Goal: Complete application form: Complete application form

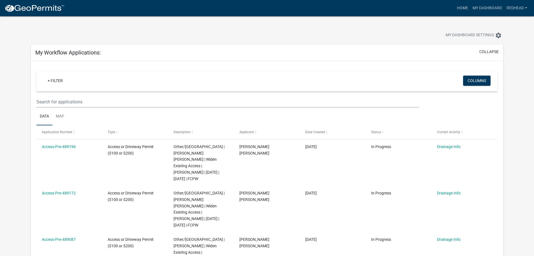
scroll to position [74, 0]
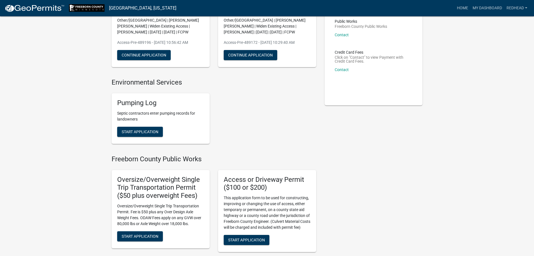
scroll to position [84, 0]
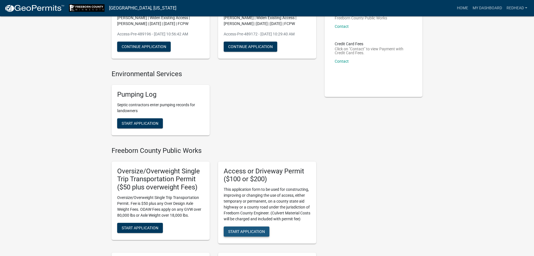
click at [246, 232] on span "Start Application" at bounding box center [246, 231] width 37 height 4
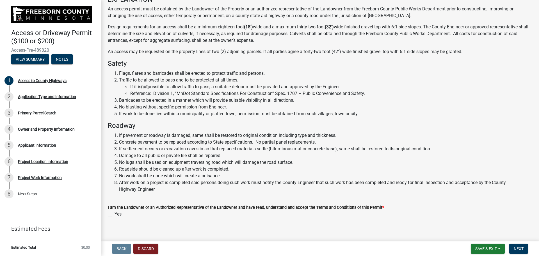
scroll to position [62, 0]
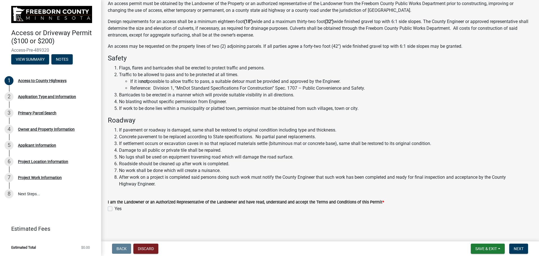
click at [113, 206] on div "Yes" at bounding box center [320, 208] width 424 height 7
click at [114, 208] on label "Yes" at bounding box center [117, 208] width 7 height 7
click at [114, 208] on input "Yes" at bounding box center [116, 207] width 4 height 4
checkbox input "true"
click at [525, 248] on button "Next" at bounding box center [518, 248] width 19 height 10
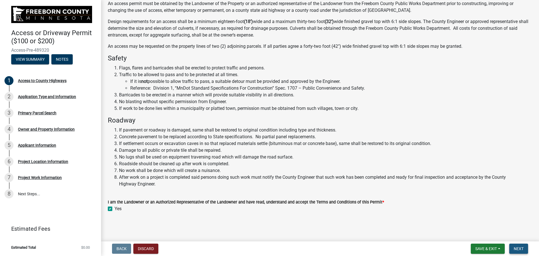
scroll to position [0, 0]
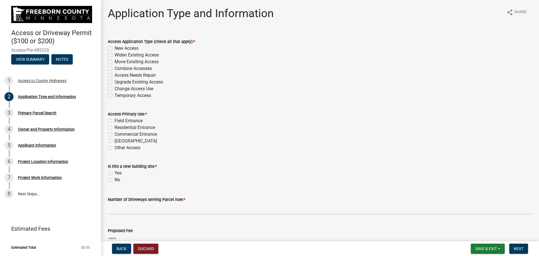
click at [114, 55] on label "Widen Existing Access" at bounding box center [136, 55] width 44 height 7
click at [114, 55] on input "Widen Existing Access" at bounding box center [116, 54] width 4 height 4
checkbox input "true"
checkbox input "false"
checkbox input "true"
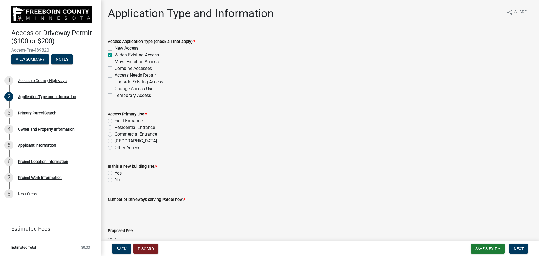
checkbox input "false"
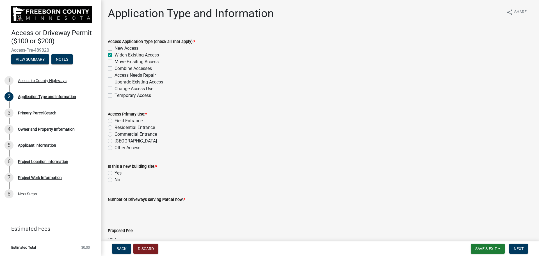
checkbox input "false"
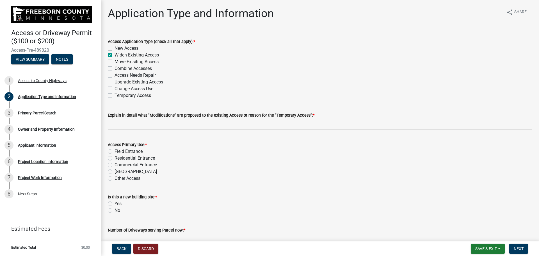
click at [114, 151] on label "Field Entrance" at bounding box center [128, 151] width 28 height 7
click at [114, 151] on input "Field Entrance" at bounding box center [116, 150] width 4 height 4
radio input "true"
click at [114, 210] on label "No" at bounding box center [117, 210] width 6 height 7
click at [114, 210] on input "No" at bounding box center [116, 209] width 4 height 4
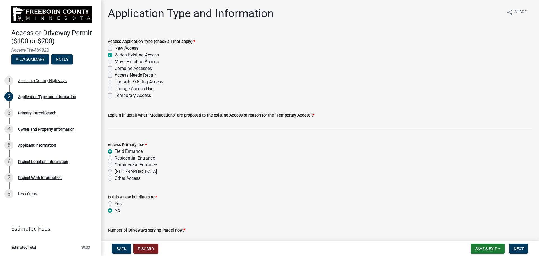
radio input "true"
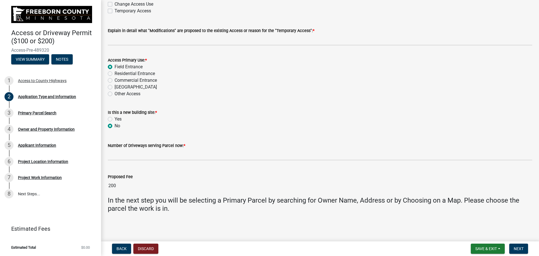
scroll to position [84, 0]
click at [521, 247] on span "Next" at bounding box center [518, 248] width 10 height 4
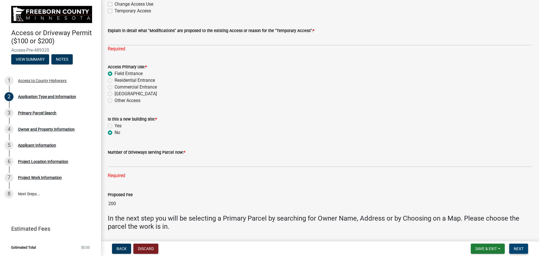
scroll to position [102, 0]
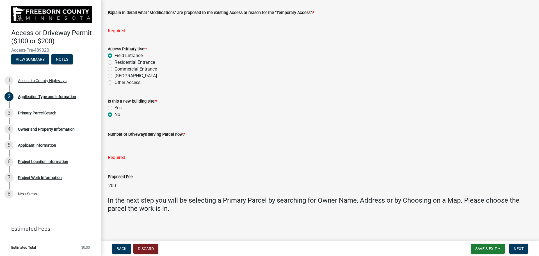
click at [142, 146] on input "text" at bounding box center [320, 143] width 424 height 12
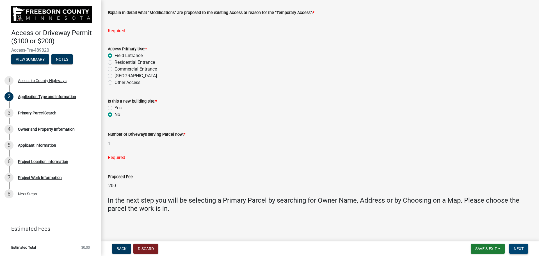
type input "1"
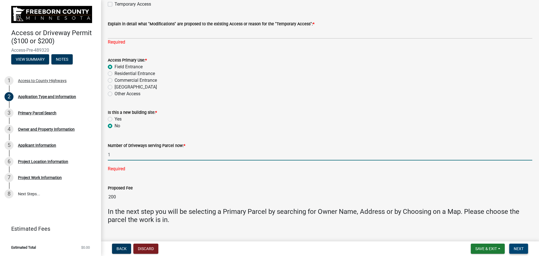
click at [518, 245] on button "Next" at bounding box center [518, 248] width 19 height 10
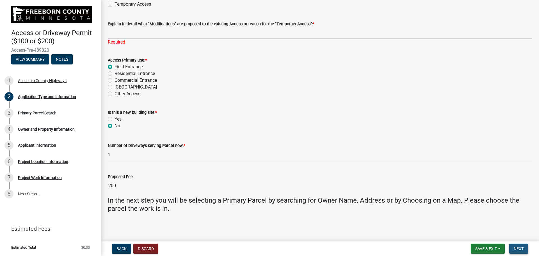
click at [522, 248] on span "Next" at bounding box center [518, 248] width 10 height 4
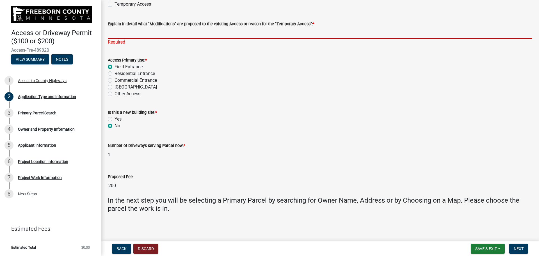
click at [123, 33] on input "Explain in detail what "Modifications" are proposed to the existing Access or r…" at bounding box center [320, 33] width 424 height 12
type input "Temporary Rocking Driveway 10-20' wider to accomidate Crane Traffic All Exstent…"
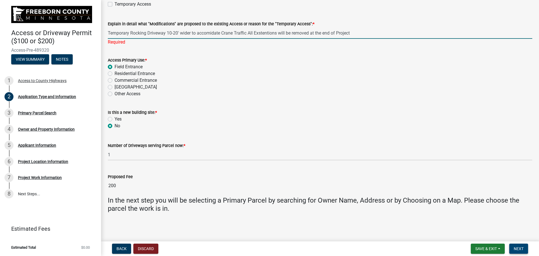
scroll to position [84, 0]
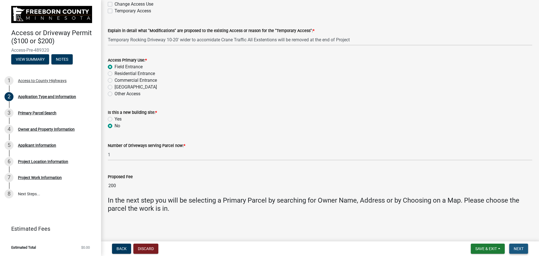
click at [519, 245] on button "Next" at bounding box center [518, 248] width 19 height 10
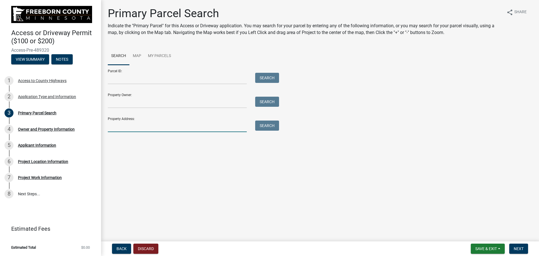
click at [136, 128] on input "Property Address:" at bounding box center [177, 126] width 139 height 12
click at [264, 126] on button "Search" at bounding box center [267, 125] width 24 height 10
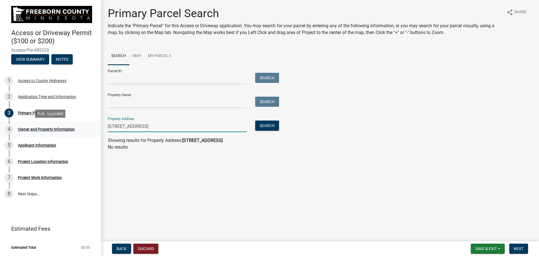
drag, startPoint x: 122, startPoint y: 126, endPoint x: 97, endPoint y: 126, distance: 24.7
click at [97, 126] on div "Access or Driveway Permit ($100 or $200) Access-Pre-489320 View Summary Notes 1…" at bounding box center [269, 128] width 539 height 256
click at [264, 125] on button "Search" at bounding box center [267, 125] width 24 height 10
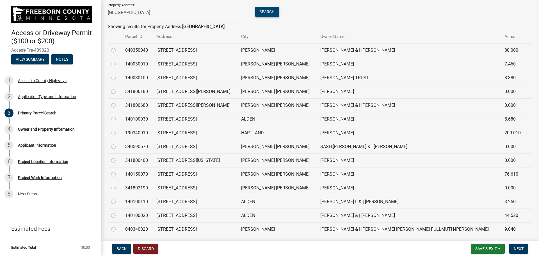
scroll to position [104, 0]
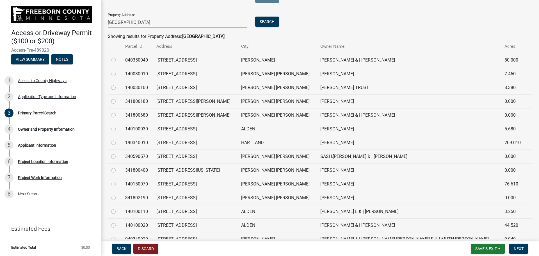
click at [108, 21] on input "708th Ave" at bounding box center [177, 23] width 139 height 12
type input "26 708th Ave"
click at [274, 21] on button "Search" at bounding box center [267, 22] width 24 height 10
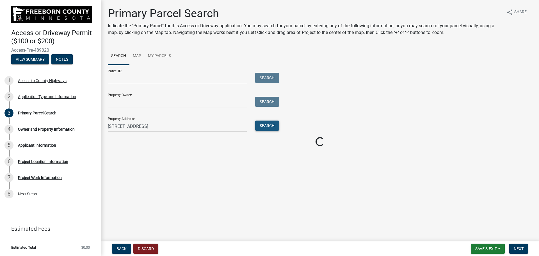
scroll to position [0, 0]
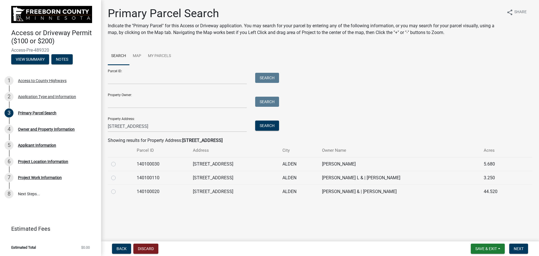
click at [118, 160] on label at bounding box center [118, 160] width 0 height 0
click at [118, 164] on input "radio" at bounding box center [120, 162] width 4 height 4
radio input "true"
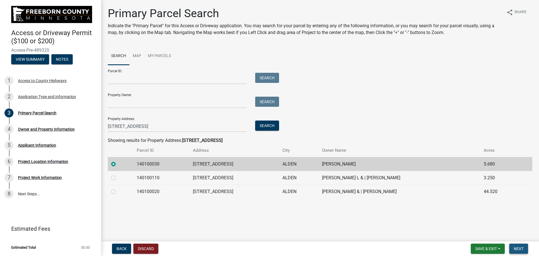
click at [515, 247] on span "Next" at bounding box center [518, 248] width 10 height 4
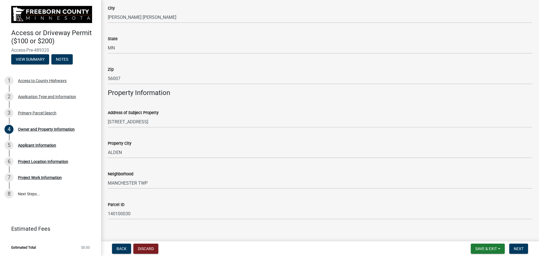
scroll to position [147, 0]
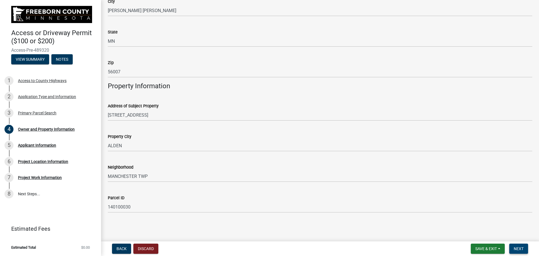
click at [518, 249] on span "Next" at bounding box center [518, 248] width 10 height 4
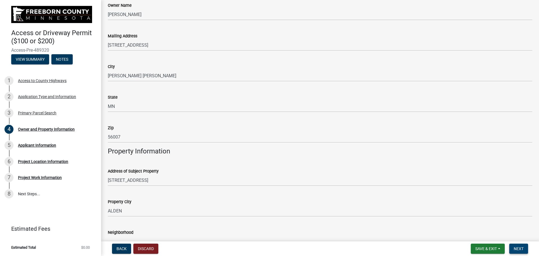
scroll to position [0, 0]
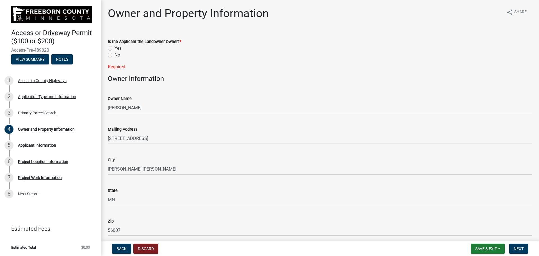
click at [114, 55] on label "No" at bounding box center [117, 55] width 6 height 7
click at [114, 55] on input "No" at bounding box center [116, 54] width 4 height 4
radio input "true"
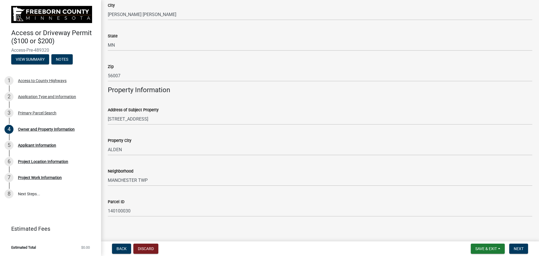
scroll to position [147, 0]
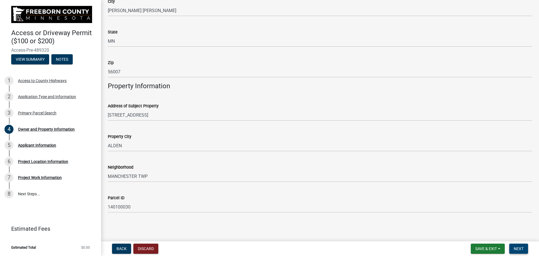
click at [514, 249] on span "Next" at bounding box center [518, 248] width 10 height 4
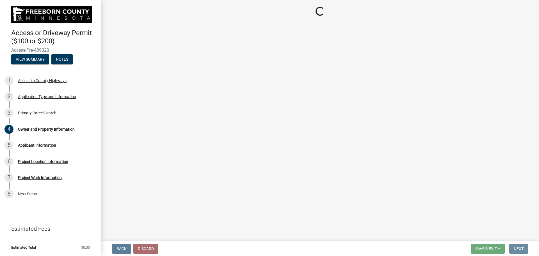
scroll to position [0, 0]
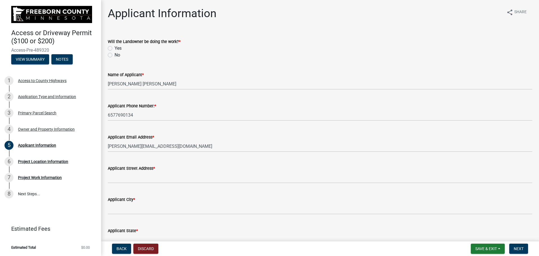
click at [114, 55] on label "No" at bounding box center [117, 55] width 6 height 7
click at [114, 55] on input "No" at bounding box center [116, 54] width 4 height 4
radio input "true"
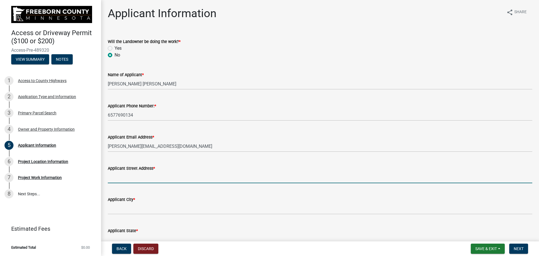
click at [131, 177] on input "Applicant Street Address *" at bounding box center [320, 177] width 424 height 12
click at [123, 178] on input "Applicant Street Address *" at bounding box center [320, 177] width 424 height 12
type input "26488 708th Ave"
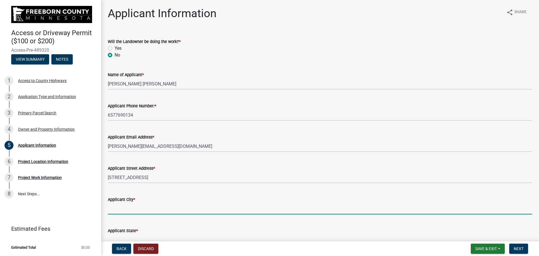
click at [137, 223] on wm-data-entity-input-list "Will the Landowner be doing the work? * Yes No Name of Applicant * Joshua Micha…" at bounding box center [320, 156] width 424 height 250
type input "Ankney"
type input "IA"
type input "50021"
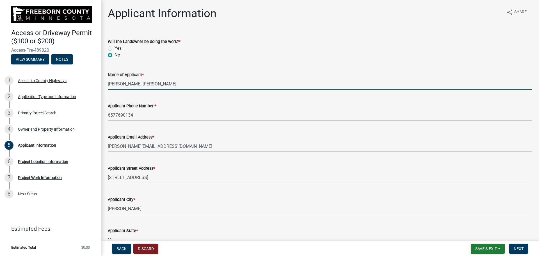
drag, startPoint x: 162, startPoint y: 83, endPoint x: 110, endPoint y: 85, distance: 52.8
click at [110, 85] on input "Joshua Michael Redhead" at bounding box center [320, 84] width 424 height 12
click at [256, 107] on div "Applicant Phone Number: *" at bounding box center [320, 105] width 424 height 7
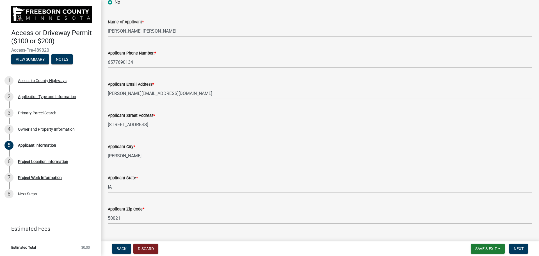
scroll to position [65, 0]
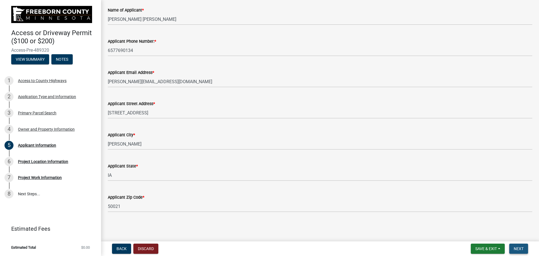
click at [521, 246] on span "Next" at bounding box center [518, 248] width 10 height 4
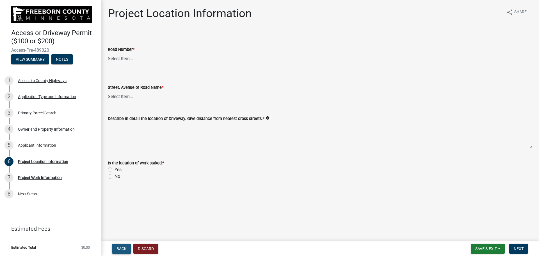
click at [122, 246] on span "Back" at bounding box center [121, 248] width 10 height 4
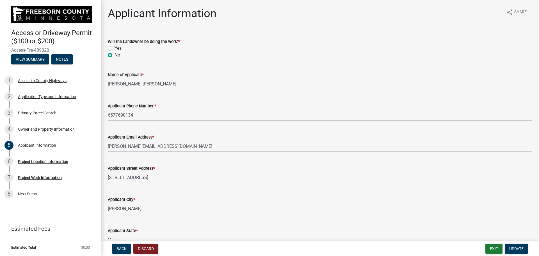
click at [147, 178] on input "26488 708th Ave" at bounding box center [320, 177] width 424 height 12
drag, startPoint x: 147, startPoint y: 176, endPoint x: 59, endPoint y: 175, distance: 88.4
click at [59, 175] on div "Access or Driveway Permit ($100 or $200) Access-Pre-489320 View Summary Notes 1…" at bounding box center [269, 128] width 539 height 256
type input "4410 SE 4 Mile Drive"
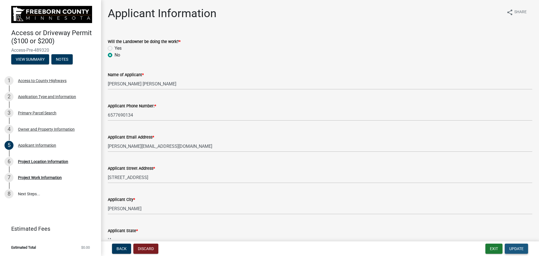
click at [517, 249] on span "Update" at bounding box center [516, 248] width 14 height 4
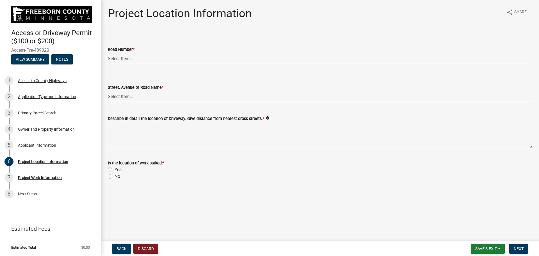
click at [114, 60] on select "Select Item... CSAH 001 CSAH 002 CSAH 003 CSAH 004 CSAH 005 CSAH 006 CSAH 007 C…" at bounding box center [320, 59] width 424 height 12
click at [115, 59] on select "Select Item... CSAH 001 CSAH 002 CSAH 003 CSAH 004 CSAH 005 CSAH 006 CSAH 007 C…" at bounding box center [320, 59] width 424 height 12
click at [116, 59] on select "Select Item... CSAH 001 CSAH 002 CSAH 003 CSAH 004 CSAH 005 CSAH 006 CSAH 007 C…" at bounding box center [320, 59] width 424 height 12
click at [108, 53] on select "Select Item... CSAH 001 CSAH 002 CSAH 003 CSAH 004 CSAH 005 CSAH 006 CSAH 007 C…" at bounding box center [320, 59] width 424 height 12
select select "f2947026-80c6-4cf0-9294-e79a10e4fd86"
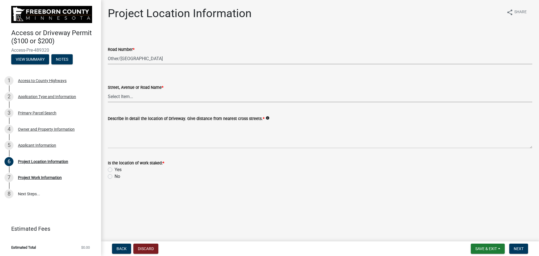
click at [127, 99] on select "Select Item... 1 AV 1 AV N 1 AV NE 1 AV NW 1 AV S 1 AV SE 1 AV SW 1 AV W 1 ST 1…" at bounding box center [320, 97] width 424 height 12
click at [130, 96] on select "Select Item... 1 AV 1 AV N 1 AV NE 1 AV NW 1 AV S 1 AV SE 1 AV SW 1 AV W 1 ST 1…" at bounding box center [320, 97] width 424 height 12
click at [108, 91] on select "Select Item... 1 AV 1 AV N 1 AV NE 1 AV NW 1 AV S 1 AV SE 1 AV SW 1 AV W 1 ST 1…" at bounding box center [320, 97] width 424 height 12
select select "fc2fef2b-f4d8-45f4-b37c-bed45da54c05"
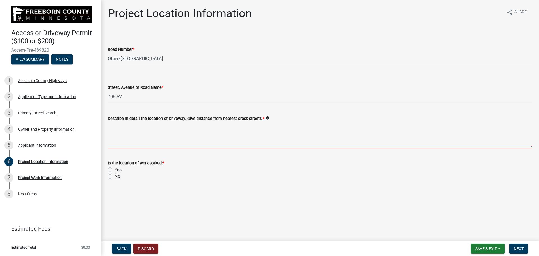
click at [144, 144] on textarea "Describe in detail the location of Driveway. Give distance from nearest cross s…" at bounding box center [320, 135] width 424 height 26
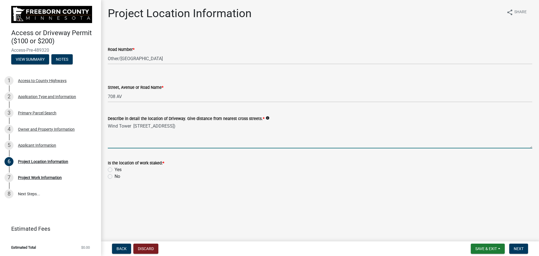
type textarea "Wind Tower 215 (26488 708th Ave)"
click at [114, 176] on label "No" at bounding box center [117, 176] width 6 height 7
click at [114, 176] on input "No" at bounding box center [116, 175] width 4 height 4
radio input "true"
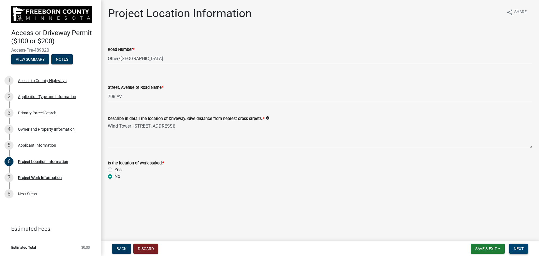
click at [522, 248] on span "Next" at bounding box center [518, 248] width 10 height 4
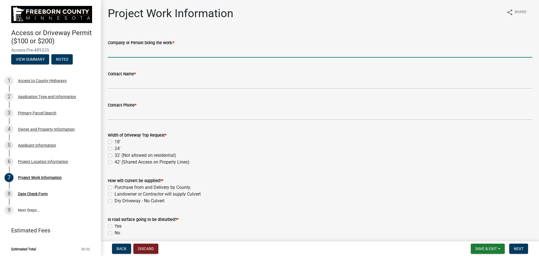
click at [125, 52] on input "Company or Person Doing the work: *" at bounding box center [320, 52] width 424 height 12
type input "VEIT"
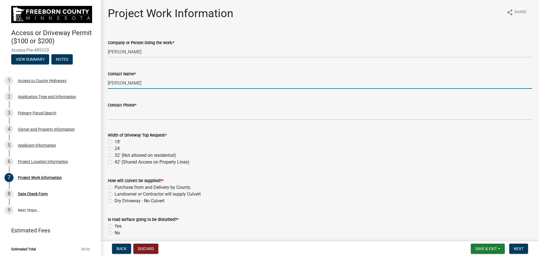
type input "Joshua Michael Redhead"
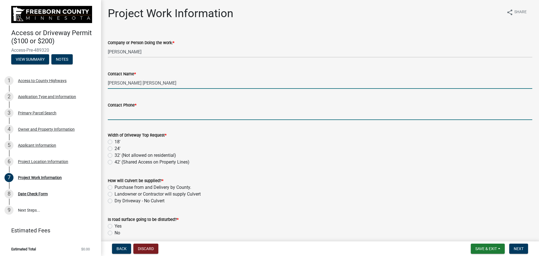
type input "6577690134"
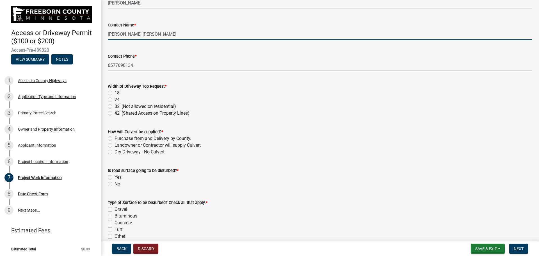
scroll to position [56, 0]
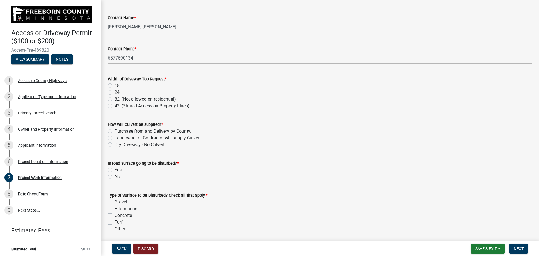
click at [114, 87] on label "18'" at bounding box center [117, 85] width 6 height 7
click at [114, 86] on input "18'" at bounding box center [116, 84] width 4 height 4
radio input "true"
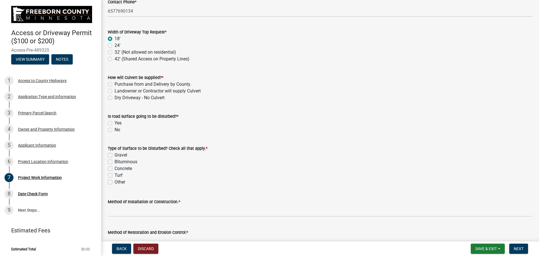
scroll to position [112, 0]
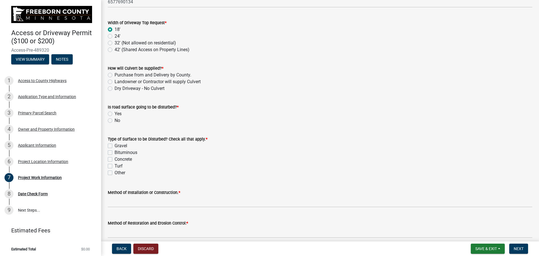
click at [114, 82] on label "Landowner or Contractor will supply Culvert" at bounding box center [157, 81] width 86 height 7
click at [114, 82] on input "Landowner or Contractor will supply Culvert" at bounding box center [116, 80] width 4 height 4
radio input "true"
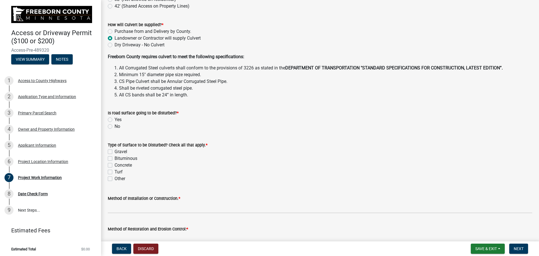
scroll to position [168, 0]
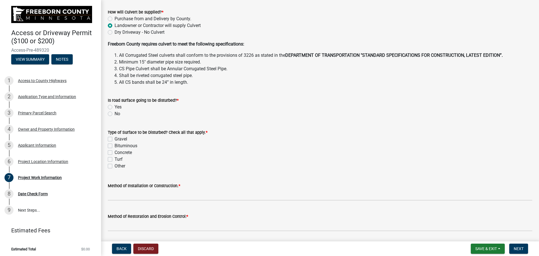
click at [114, 113] on label "No" at bounding box center [117, 113] width 6 height 7
click at [114, 113] on input "No" at bounding box center [116, 112] width 4 height 4
radio input "true"
click at [114, 158] on label "Turf" at bounding box center [118, 159] width 8 height 7
click at [114, 158] on input "Turf" at bounding box center [116, 158] width 4 height 4
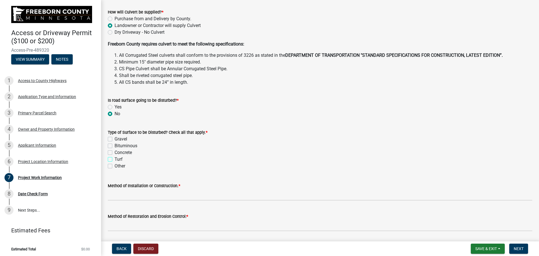
checkbox input "true"
checkbox input "false"
checkbox input "true"
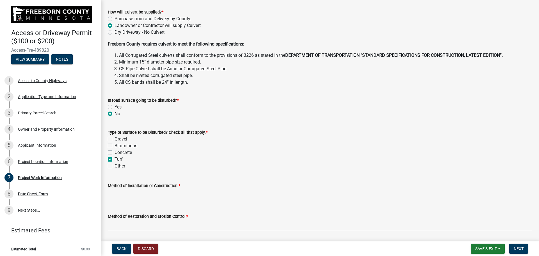
checkbox input "false"
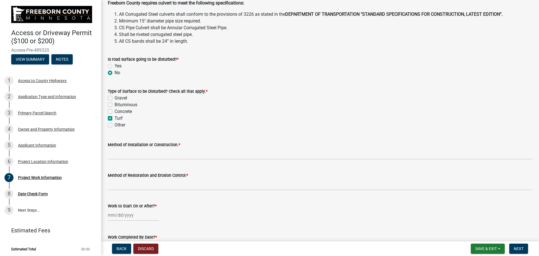
scroll to position [252, 0]
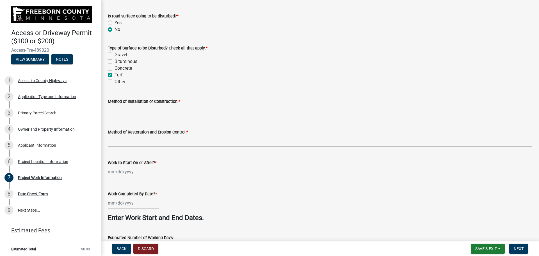
click at [136, 106] on input "Method of Installation or Construction. *" at bounding box center [320, 111] width 424 height 12
type input "Extend Existing Culvert if there is one and fill ditch with Rodastone"
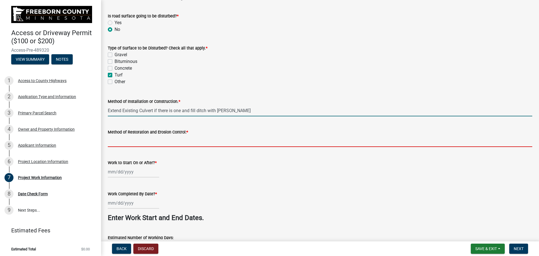
click at [129, 142] on input "Method of Restoration and Erosion Control: *" at bounding box center [320, 141] width 424 height 12
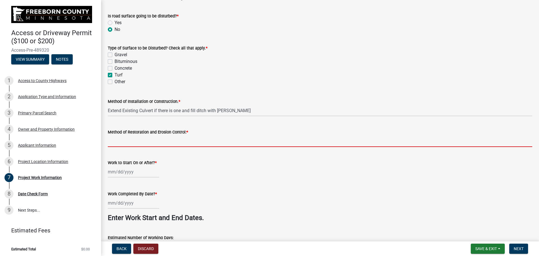
type input "Remove Existing Culvert if there is one and Remove ditch with Rodastone"
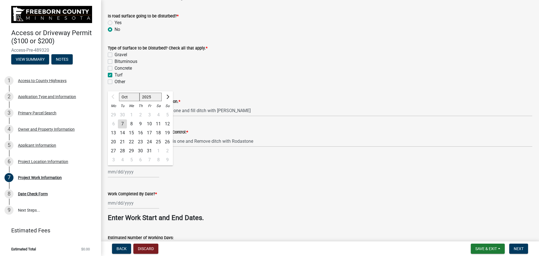
click at [121, 172] on input "Work to Start On or After? *" at bounding box center [133, 172] width 51 height 12
click at [133, 133] on div "15" at bounding box center [131, 132] width 9 height 9
type input "10/15/2025"
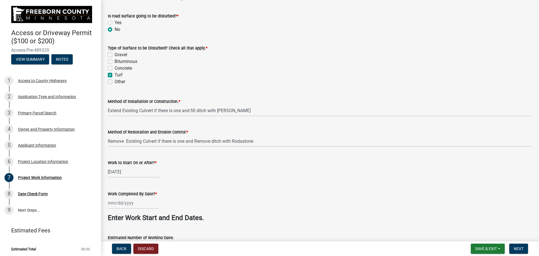
click at [130, 203] on input "Work Completed By Date? *" at bounding box center [133, 203] width 51 height 12
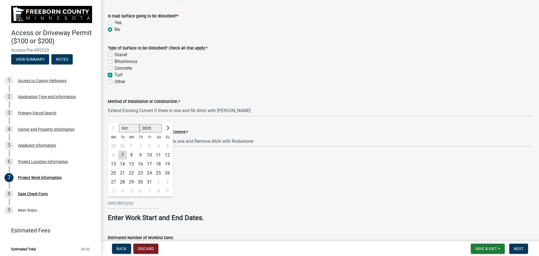
click at [150, 180] on div "31" at bounding box center [149, 181] width 9 height 9
type input "10/31/2025"
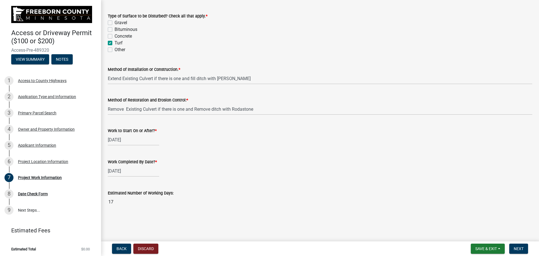
scroll to position [284, 0]
click at [517, 247] on span "Next" at bounding box center [518, 248] width 10 height 4
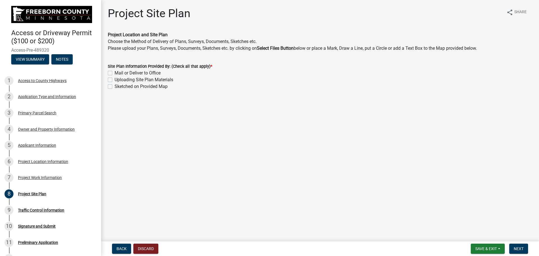
click at [114, 86] on label "Sketched on Provided Map" at bounding box center [140, 86] width 53 height 7
click at [114, 86] on input "Sketched on Provided Map" at bounding box center [116, 85] width 4 height 4
checkbox input "true"
checkbox input "false"
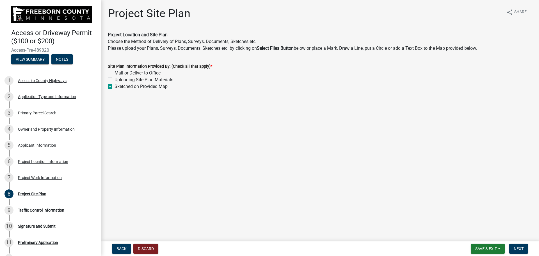
checkbox input "true"
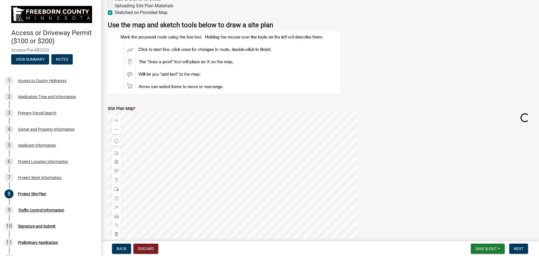
scroll to position [114, 0]
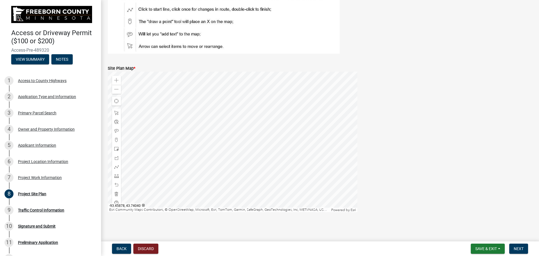
click at [233, 135] on div at bounding box center [232, 142] width 249 height 140
click at [194, 72] on div at bounding box center [232, 142] width 249 height 140
click at [115, 91] on span at bounding box center [116, 89] width 4 height 4
click at [115, 149] on span at bounding box center [116, 148] width 4 height 4
click at [249, 165] on div at bounding box center [232, 142] width 249 height 140
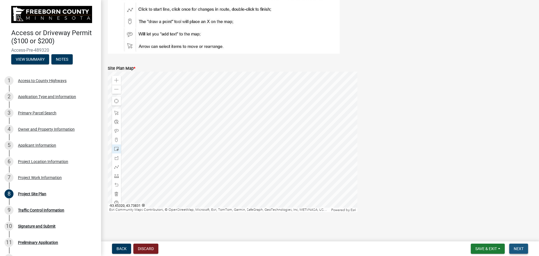
click at [516, 249] on span "Next" at bounding box center [518, 248] width 10 height 4
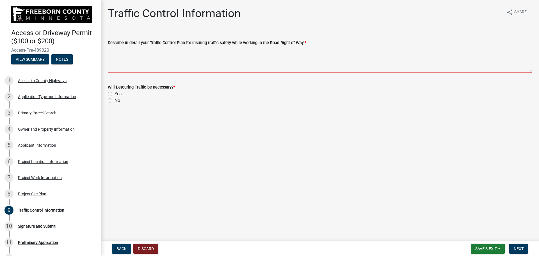
click at [144, 67] on textarea "Describe in detail your Traffic Control Plan for insuring traffic safety while …" at bounding box center [320, 59] width 424 height 26
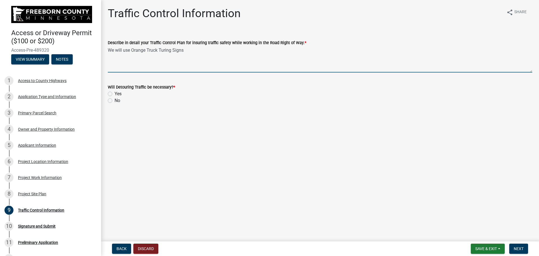
type textarea "We will use Orange Truck Turing Signs"
click at [114, 102] on label "No" at bounding box center [117, 100] width 6 height 7
click at [114, 101] on input "No" at bounding box center [116, 99] width 4 height 4
radio input "true"
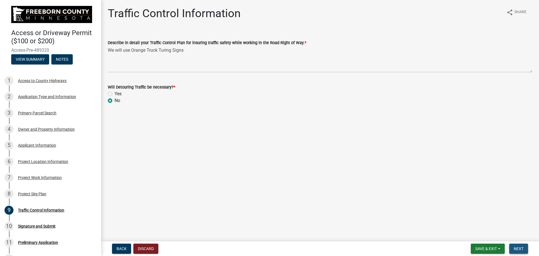
click at [518, 247] on span "Next" at bounding box center [518, 248] width 10 height 4
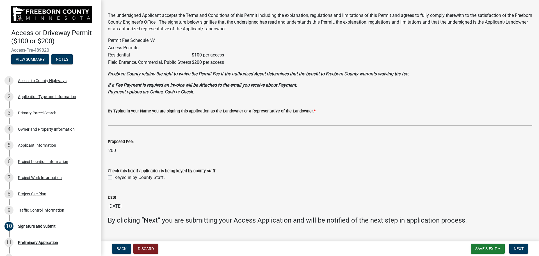
scroll to position [31, 0]
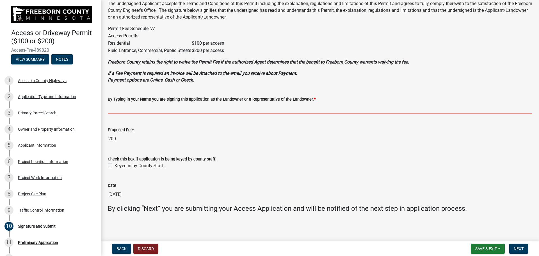
click at [138, 105] on input "By Typing in your Name you are signing this application as the Landowner or a R…" at bounding box center [320, 108] width 424 height 12
type input "Joshua M Redhead"
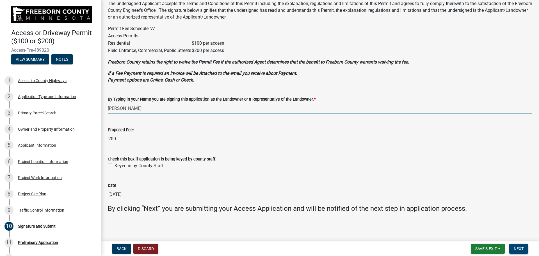
click at [521, 247] on span "Next" at bounding box center [518, 248] width 10 height 4
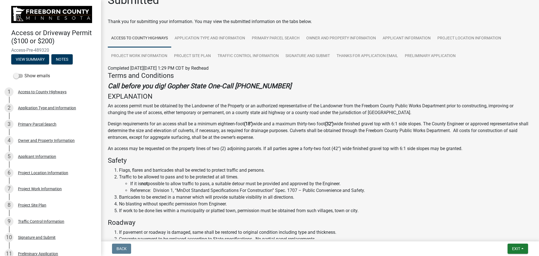
scroll to position [0, 0]
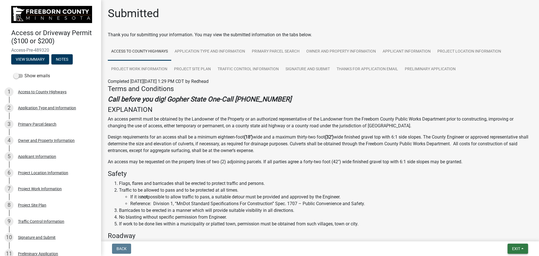
click at [518, 247] on span "Exit" at bounding box center [516, 248] width 8 height 4
click at [408, 199] on li "If it is not possible to allow traffic to pass, a suitable detour must be provi…" at bounding box center [331, 196] width 402 height 7
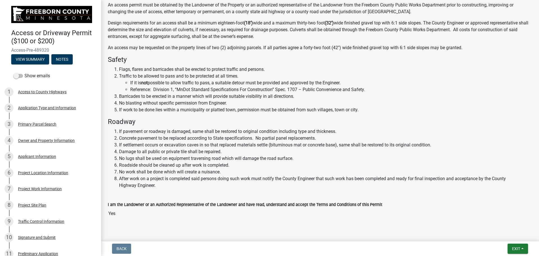
scroll to position [127, 0]
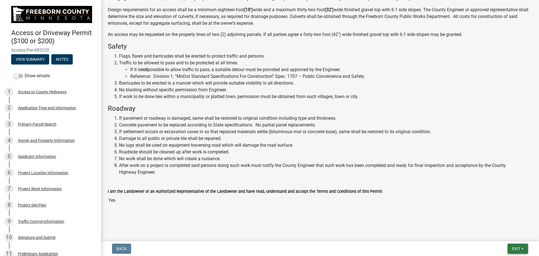
click at [516, 247] on span "Exit" at bounding box center [516, 248] width 8 height 4
click at [481, 177] on div "Terms and Conditions Call before you dig! Gopher State One-Call 1-800-252-1166 …" at bounding box center [320, 69] width 433 height 222
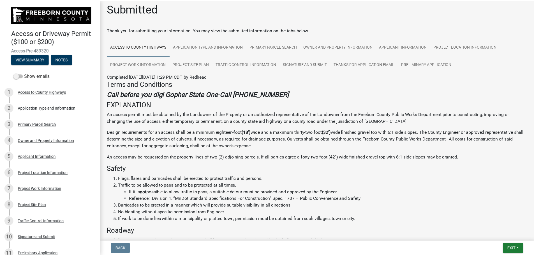
scroll to position [0, 0]
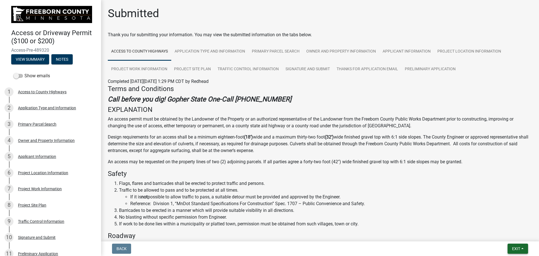
click at [514, 246] on span "Exit" at bounding box center [516, 248] width 8 height 4
click at [500, 234] on button "Save & Exit" at bounding box center [505, 233] width 45 height 13
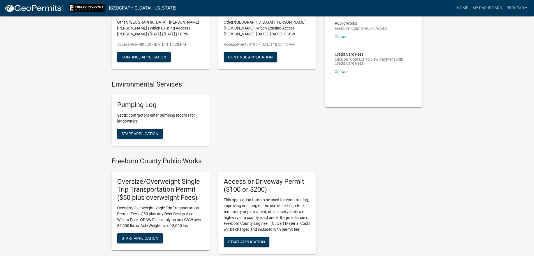
scroll to position [84, 0]
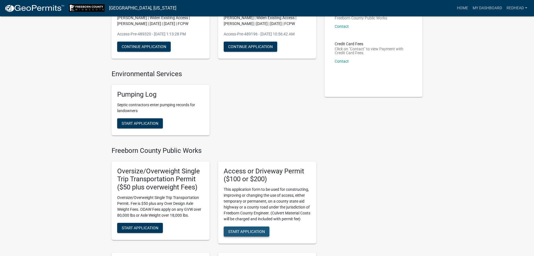
click at [250, 231] on span "Start Application" at bounding box center [246, 231] width 37 height 4
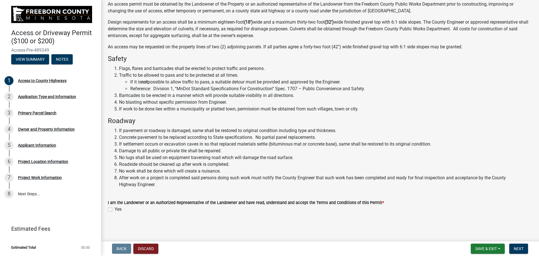
scroll to position [62, 0]
click at [114, 209] on label "Yes" at bounding box center [117, 208] width 7 height 7
click at [114, 209] on input "Yes" at bounding box center [116, 207] width 4 height 4
checkbox input "true"
click at [520, 249] on span "Next" at bounding box center [518, 248] width 10 height 4
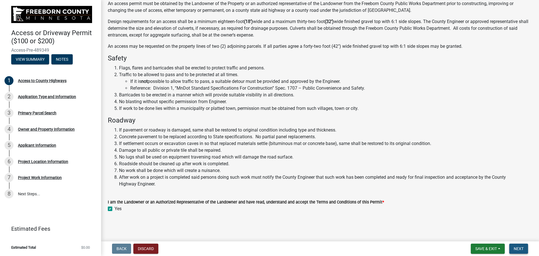
scroll to position [0, 0]
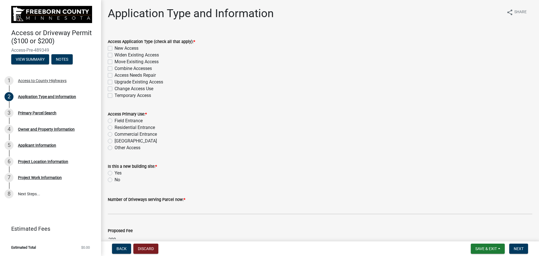
click at [114, 82] on label "Upgrade Existing Access" at bounding box center [138, 82] width 49 height 7
click at [114, 82] on input "Upgrade Existing Access" at bounding box center [116, 81] width 4 height 4
checkbox input "true"
checkbox input "false"
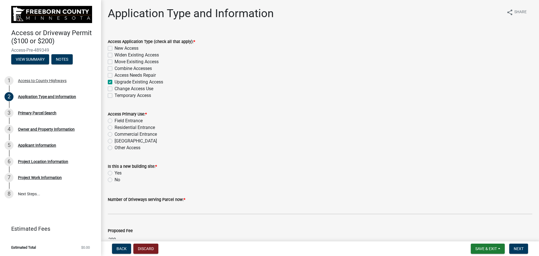
checkbox input "false"
checkbox input "true"
checkbox input "false"
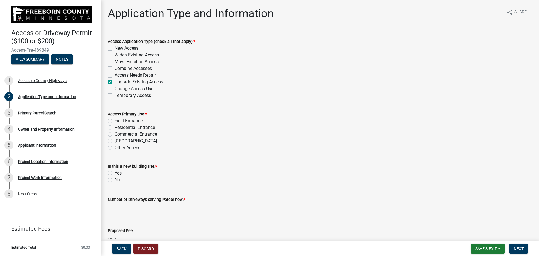
checkbox input "false"
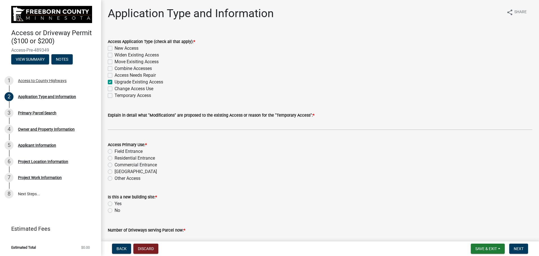
click at [114, 152] on label "Field Entrance" at bounding box center [128, 151] width 28 height 7
click at [114, 151] on input "Field Entrance" at bounding box center [116, 150] width 4 height 4
radio input "true"
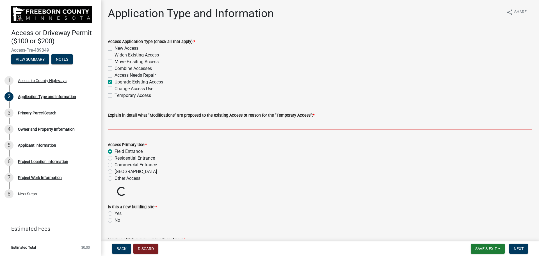
click at [125, 127] on input "Explain in detail what "Modifications" are proposed to the existing Access or r…" at bounding box center [320, 124] width 424 height 12
type input "Temporary Rocking Driveway 10-20' wider to accomidate Crane Traffic All Exstent…"
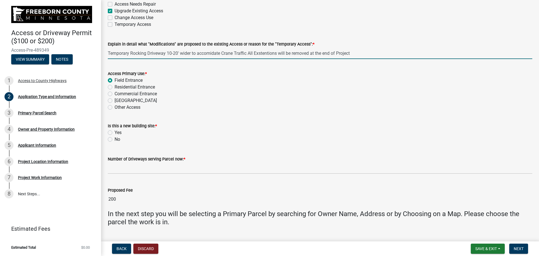
scroll to position [84, 0]
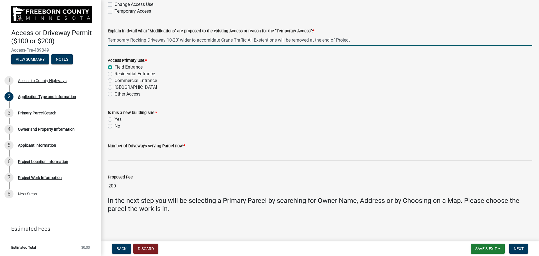
click at [114, 125] on label "No" at bounding box center [117, 126] width 6 height 7
click at [114, 125] on input "No" at bounding box center [116, 125] width 4 height 4
radio input "true"
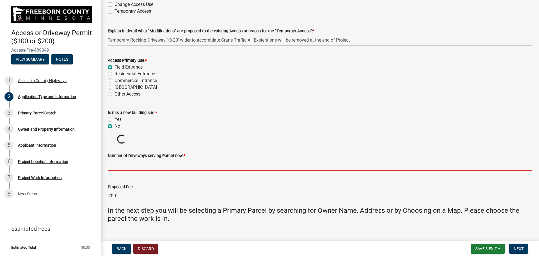
click at [122, 164] on input "text" at bounding box center [320, 165] width 424 height 12
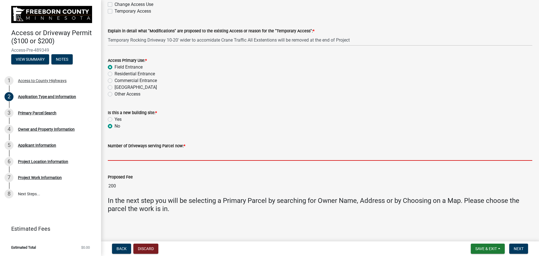
type input "1"
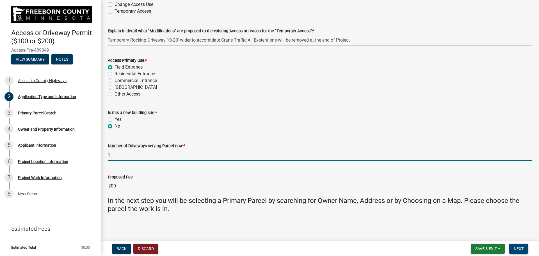
click at [523, 245] on button "Next" at bounding box center [518, 248] width 19 height 10
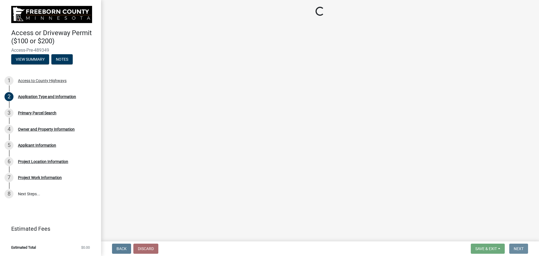
scroll to position [0, 0]
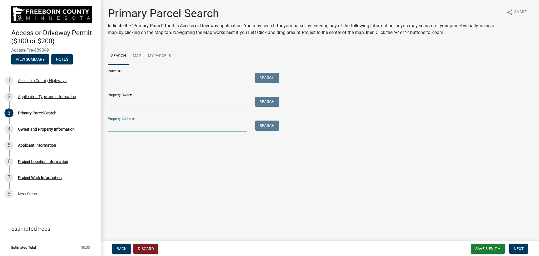
click at [135, 124] on input "Property Address:" at bounding box center [177, 126] width 139 height 12
click at [128, 162] on main "Primary Parcel Search Indicate the "Primary Parcel" for this Access or Driveway…" at bounding box center [320, 119] width 438 height 239
click at [116, 127] on input "Property Address:" at bounding box center [177, 126] width 139 height 12
click at [257, 128] on button "Search" at bounding box center [267, 125] width 24 height 10
drag, startPoint x: 110, startPoint y: 125, endPoint x: 105, endPoint y: 124, distance: 5.4
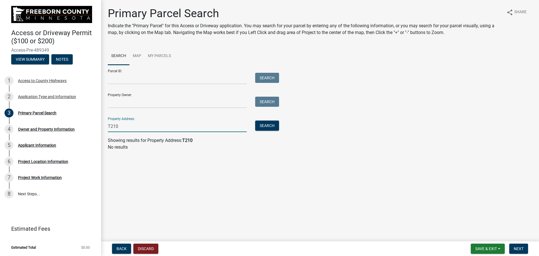
click at [105, 124] on div "T210" at bounding box center [177, 126] width 147 height 12
click at [266, 127] on button "Search" at bounding box center [267, 125] width 24 height 10
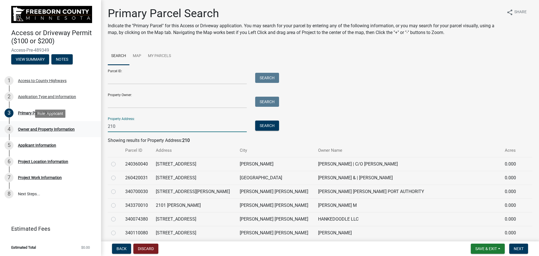
drag, startPoint x: 121, startPoint y: 126, endPoint x: 88, endPoint y: 125, distance: 33.1
click at [88, 125] on div "Access or Driveway Permit ($100 or $200) Access-Pre-489349 View Summary Notes 1…" at bounding box center [269, 128] width 539 height 256
type input "685"
click at [118, 127] on input "685" at bounding box center [177, 126] width 139 height 12
drag, startPoint x: 121, startPoint y: 125, endPoint x: 93, endPoint y: 124, distance: 28.3
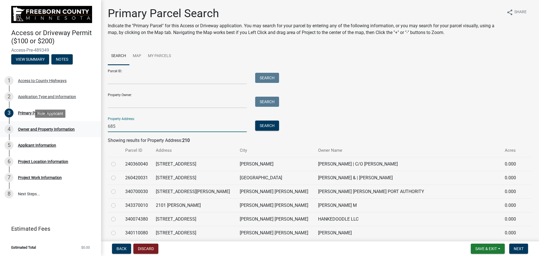
click at [93, 124] on div "Access or Driveway Permit ($100 or $200) Access-Pre-489349 View Summary Notes 1…" at bounding box center [269, 128] width 539 height 256
click at [128, 126] on input "Property Address:" at bounding box center [177, 126] width 139 height 12
click at [262, 130] on button "Search" at bounding box center [267, 125] width 24 height 10
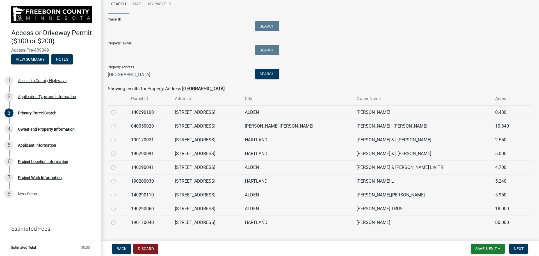
scroll to position [56, 0]
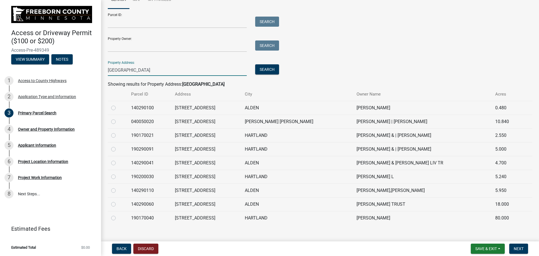
click at [131, 71] on input "685th Ave" at bounding box center [177, 70] width 139 height 12
click at [123, 65] on input "685th Ave" at bounding box center [177, 70] width 139 height 12
drag, startPoint x: 134, startPoint y: 69, endPoint x: 91, endPoint y: 69, distance: 42.9
click at [91, 69] on div "Access or Driveway Permit ($100 or $200) Access-Pre-489349 View Summary Notes 1…" at bounding box center [269, 128] width 539 height 256
click at [263, 72] on button "Search" at bounding box center [267, 69] width 24 height 10
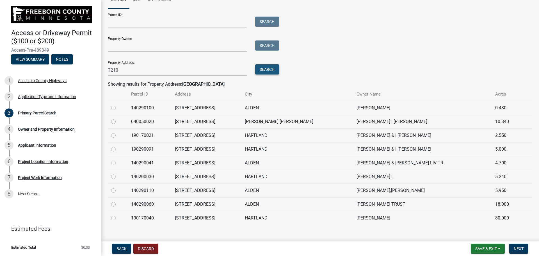
scroll to position [0, 0]
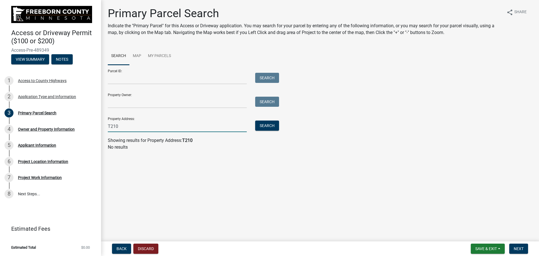
click at [111, 126] on input "T210" at bounding box center [177, 126] width 139 height 12
drag, startPoint x: 122, startPoint y: 126, endPoint x: 100, endPoint y: 126, distance: 22.4
click at [100, 126] on div "Access or Driveway Permit ($100 or $200) Access-Pre-489349 View Summary Notes 1…" at bounding box center [269, 128] width 539 height 256
type input "685th Ave"
click at [270, 124] on button "Search" at bounding box center [267, 125] width 24 height 10
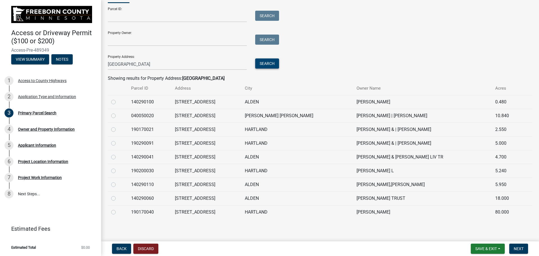
scroll to position [64, 0]
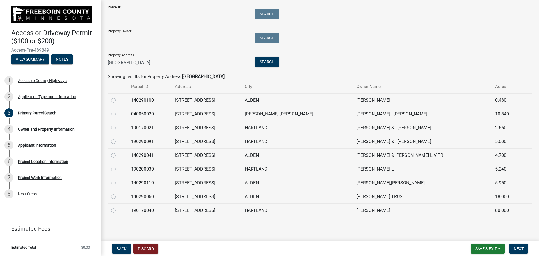
click at [118, 207] on label at bounding box center [118, 207] width 0 height 0
click at [118, 210] on input "radio" at bounding box center [120, 209] width 4 height 4
radio input "true"
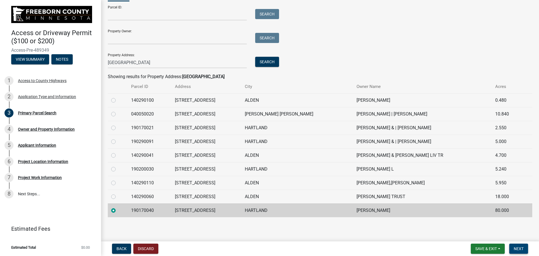
click at [517, 248] on span "Next" at bounding box center [518, 248] width 10 height 4
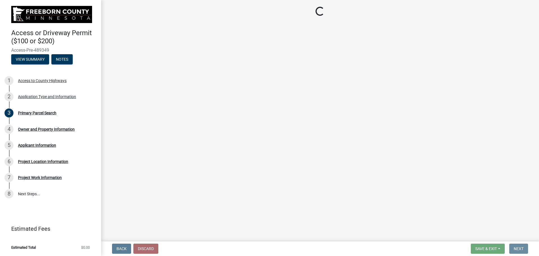
scroll to position [0, 0]
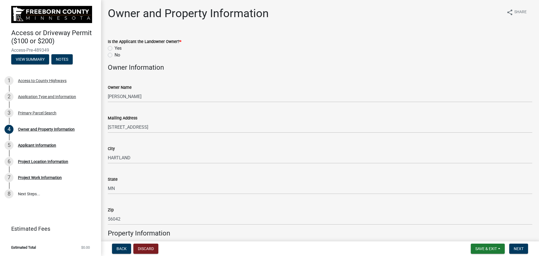
click at [114, 56] on label "No" at bounding box center [117, 55] width 6 height 7
click at [114, 55] on input "No" at bounding box center [116, 54] width 4 height 4
radio input "true"
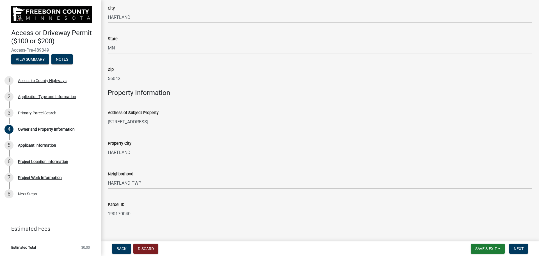
scroll to position [147, 0]
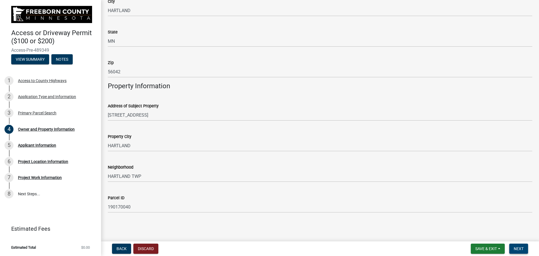
click at [517, 246] on span "Next" at bounding box center [518, 248] width 10 height 4
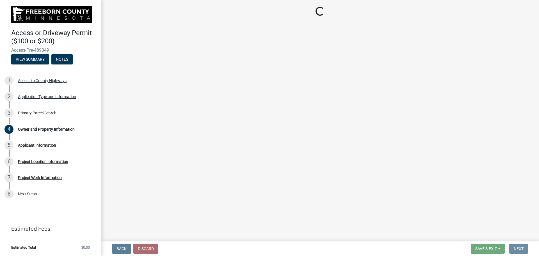
scroll to position [0, 0]
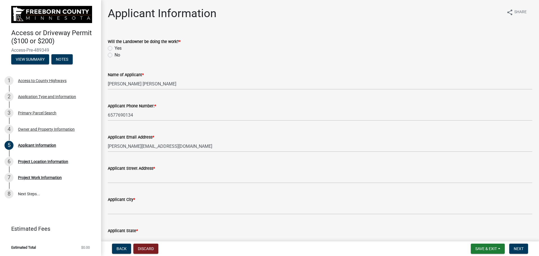
click at [114, 53] on label "No" at bounding box center [117, 55] width 6 height 7
click at [114, 53] on input "No" at bounding box center [116, 54] width 4 height 4
radio input "true"
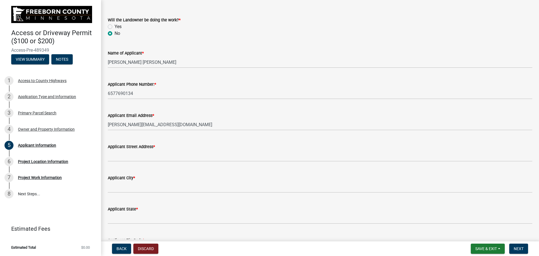
scroll to position [65, 0]
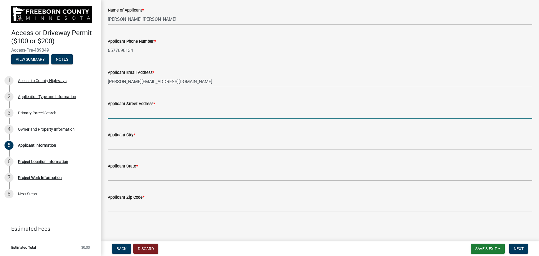
click at [122, 113] on input "Applicant Street Address *" at bounding box center [320, 113] width 424 height 12
type input "410 SE Four Mile Drive"
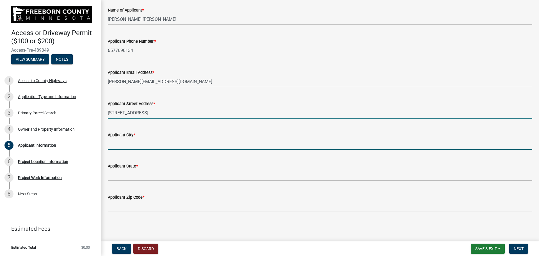
type input "Ankney"
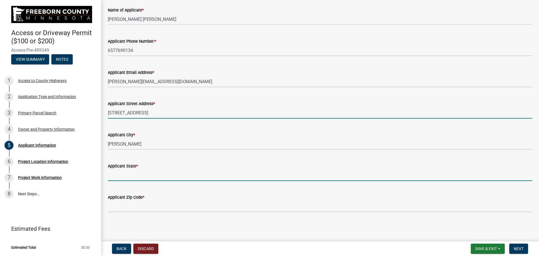
type input "IA"
type input "50021"
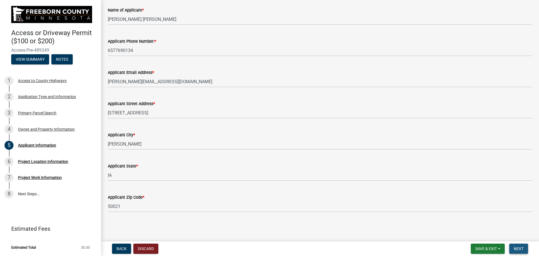
click at [524, 249] on button "Next" at bounding box center [518, 248] width 19 height 10
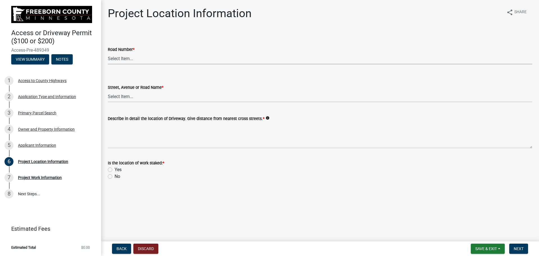
click at [119, 59] on select "Select Item... CSAH 001 CSAH 002 CSAH 003 CSAH 004 CSAH 005 CSAH 006 CSAH 007 C…" at bounding box center [320, 59] width 424 height 12
click at [108, 53] on select "Select Item... CSAH 001 CSAH 002 CSAH 003 CSAH 004 CSAH 005 CSAH 006 CSAH 007 C…" at bounding box center [320, 59] width 424 height 12
select select "f2947026-80c6-4cf0-9294-e79a10e4fd86"
click at [127, 95] on select "Select Item... 1 AV 1 AV N 1 AV NE 1 AV NW 1 AV S 1 AV SE 1 AV SW 1 AV W 1 ST 1…" at bounding box center [320, 97] width 424 height 12
click at [108, 91] on select "Select Item... 1 AV 1 AV N 1 AV NE 1 AV NW 1 AV S 1 AV SE 1 AV SW 1 AV W 1 ST 1…" at bounding box center [320, 97] width 424 height 12
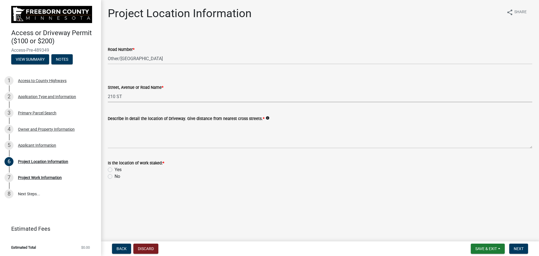
select select "21496e5a-f022-4bf3-9846-874d345d75bb"
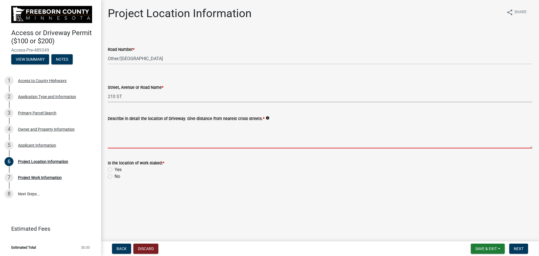
click at [162, 140] on textarea "Describe in detail the location of Driveway. Give distance from nearest cross s…" at bounding box center [320, 135] width 424 height 26
click at [133, 139] on textarea "Describe in detail the location of Driveway. Give distance from nearest cross s…" at bounding box center [320, 135] width 424 height 26
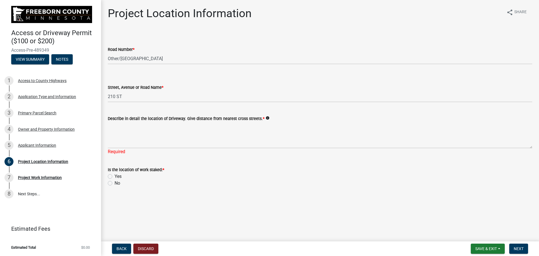
click at [111, 177] on div "Is the location of work staked: * Yes No" at bounding box center [320, 176] width 424 height 20
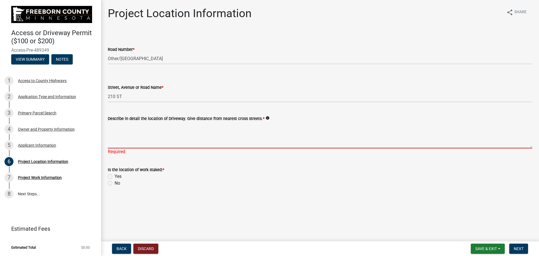
click at [125, 140] on textarea "Describe in detail the location of Driveway. Give distance from nearest cross s…" at bounding box center [320, 135] width 424 height 26
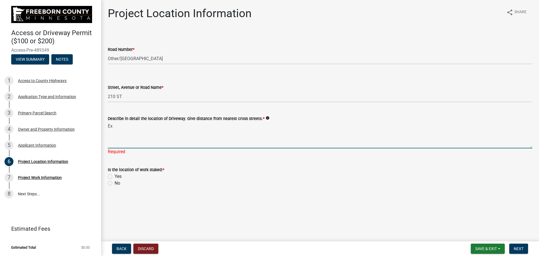
type textarea "E"
type textarea "I"
type textarea "NW of the Intersection of T210 and 685th Ave"
click at [523, 244] on button "Next" at bounding box center [518, 248] width 19 height 10
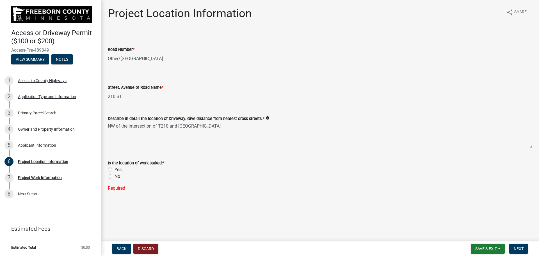
click at [114, 175] on label "No" at bounding box center [117, 176] width 6 height 7
click at [114, 175] on input "No" at bounding box center [116, 175] width 4 height 4
radio input "true"
click at [523, 245] on button "Next" at bounding box center [518, 248] width 19 height 10
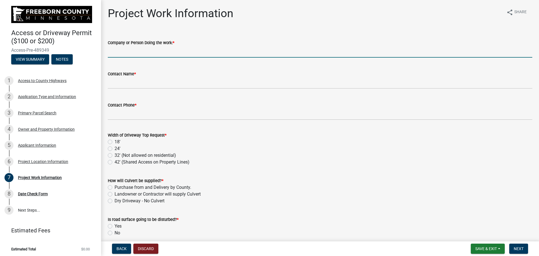
click at [123, 54] on input "Company or Person Doing the work: *" at bounding box center [320, 52] width 424 height 12
type input "VEIT"
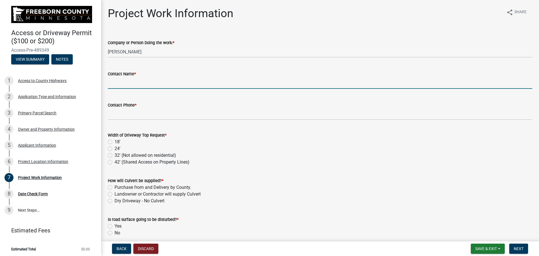
click at [121, 85] on input "Contact Name *" at bounding box center [320, 83] width 424 height 12
type input "Joshua Michael Redhead"
type input "6577690134"
click at [114, 141] on label "18'" at bounding box center [117, 141] width 6 height 7
click at [114, 141] on input "18'" at bounding box center [116, 140] width 4 height 4
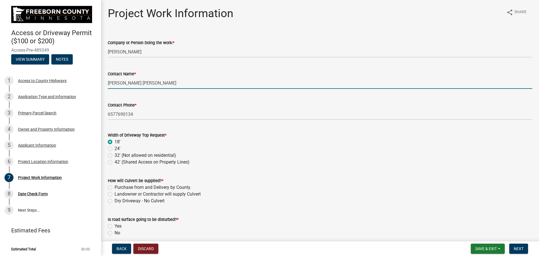
radio input "true"
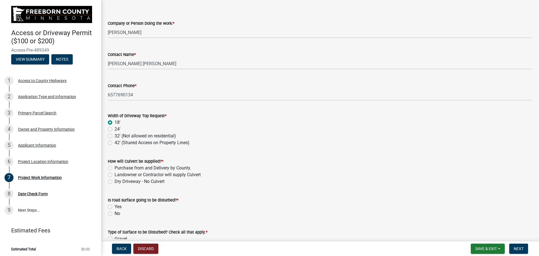
scroll to position [28, 0]
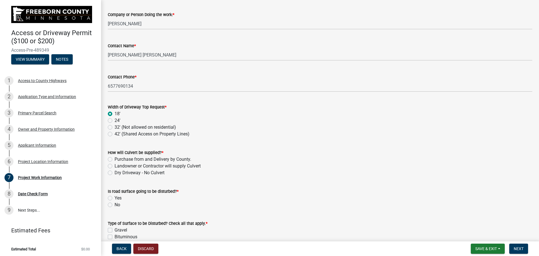
click at [114, 165] on label "Landowner or Contractor will supply Culvert" at bounding box center [157, 165] width 86 height 7
click at [114, 165] on input "Landowner or Contractor will supply Culvert" at bounding box center [116, 164] width 4 height 4
radio input "true"
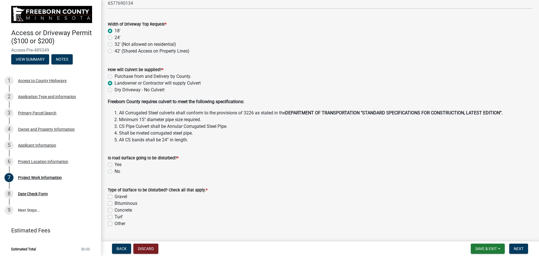
scroll to position [140, 0]
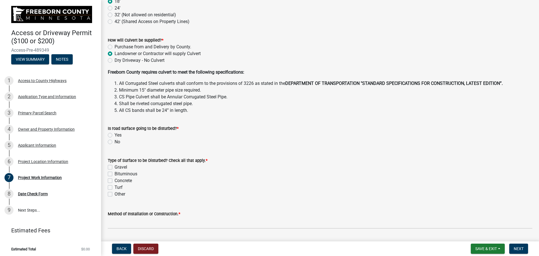
click at [114, 141] on label "No" at bounding box center [117, 141] width 6 height 7
click at [114, 141] on input "No" at bounding box center [116, 140] width 4 height 4
radio input "true"
click at [114, 187] on label "Turf" at bounding box center [118, 187] width 8 height 7
click at [114, 187] on input "Turf" at bounding box center [116, 186] width 4 height 4
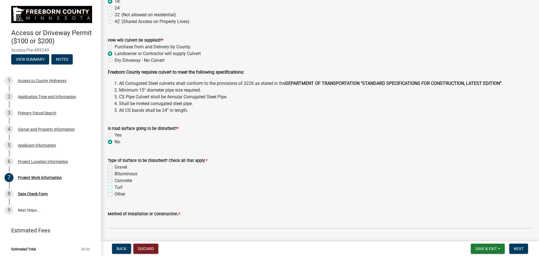
checkbox input "true"
checkbox input "false"
checkbox input "true"
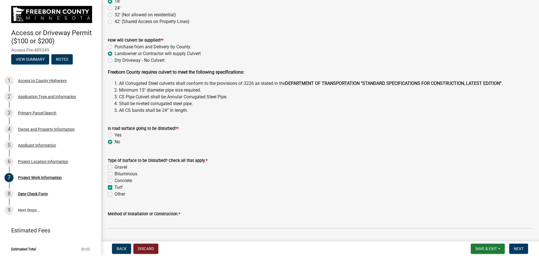
checkbox input "false"
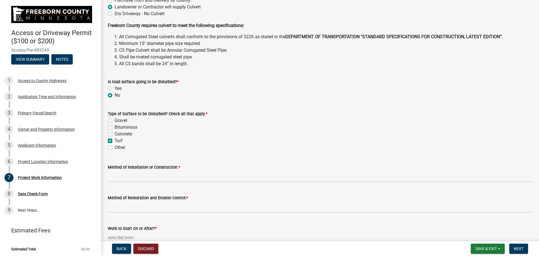
scroll to position [224, 0]
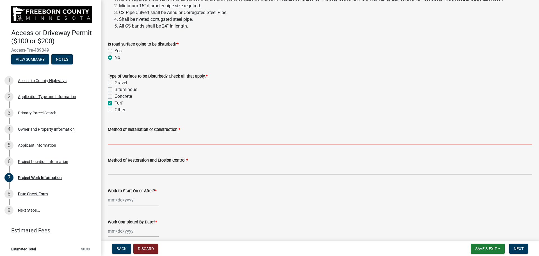
click at [127, 138] on input "Method of Installation or Construction. *" at bounding box center [320, 139] width 424 height 12
type input "Extend Existing Culvert if there is one and fill ditch with Rodastone"
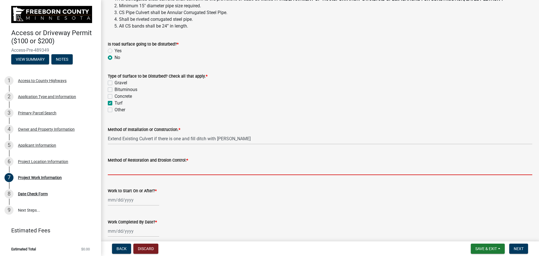
click at [123, 171] on input "Method of Restoration and Erosion Control: *" at bounding box center [320, 169] width 424 height 12
type input "Remove Existing Culvert if there is one and Remove Roadstone From Ditch"
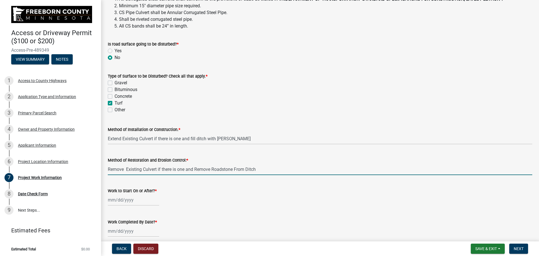
scroll to position [252, 0]
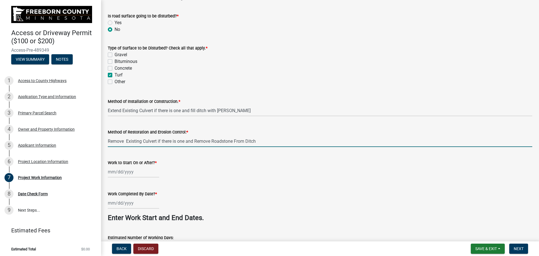
click at [125, 172] on div at bounding box center [133, 172] width 51 height 12
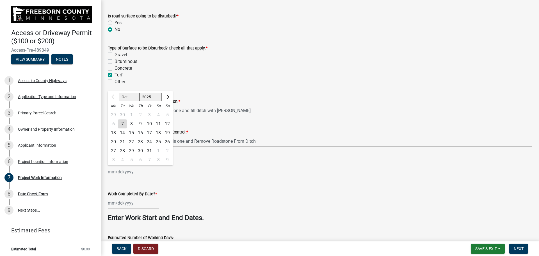
click at [130, 132] on div "15" at bounding box center [131, 132] width 9 height 9
type input "10/15/2025"
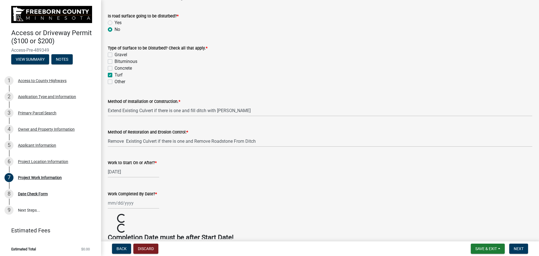
click at [129, 203] on div at bounding box center [133, 203] width 51 height 12
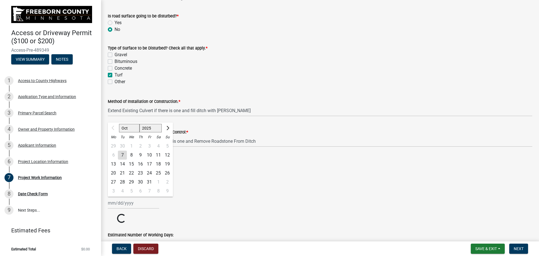
click at [148, 182] on div "31" at bounding box center [149, 181] width 9 height 9
type input "10/31/2025"
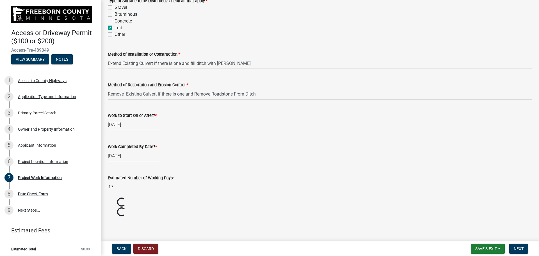
scroll to position [284, 0]
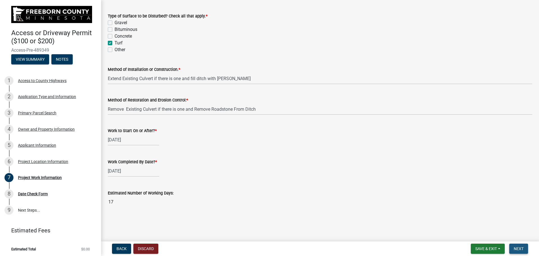
click at [519, 248] on span "Next" at bounding box center [518, 248] width 10 height 4
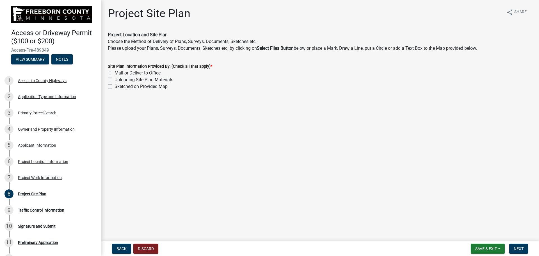
click at [114, 86] on label "Sketched on Provided Map" at bounding box center [140, 86] width 53 height 7
click at [114, 86] on input "Sketched on Provided Map" at bounding box center [116, 85] width 4 height 4
checkbox input "true"
checkbox input "false"
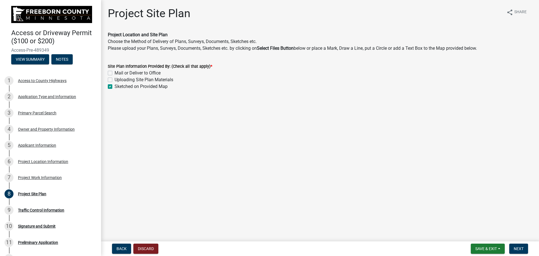
checkbox input "true"
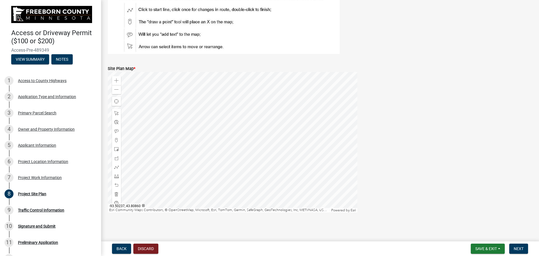
scroll to position [114, 0]
click at [117, 90] on span at bounding box center [116, 89] width 4 height 4
click at [115, 89] on span at bounding box center [116, 89] width 4 height 4
click at [204, 123] on div at bounding box center [232, 142] width 249 height 140
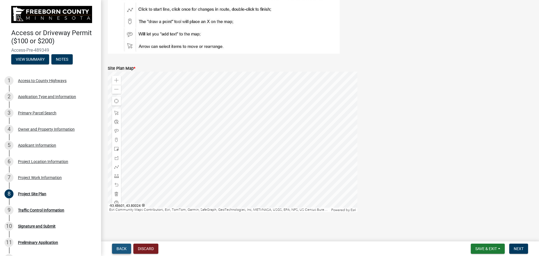
click at [118, 249] on span "Back" at bounding box center [121, 248] width 10 height 4
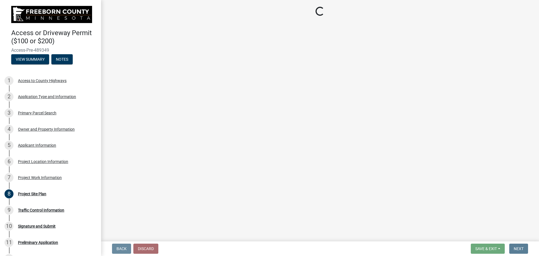
scroll to position [0, 0]
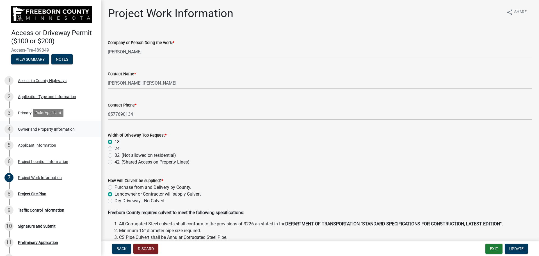
click at [36, 128] on div "Owner and Property Information" at bounding box center [46, 129] width 57 height 4
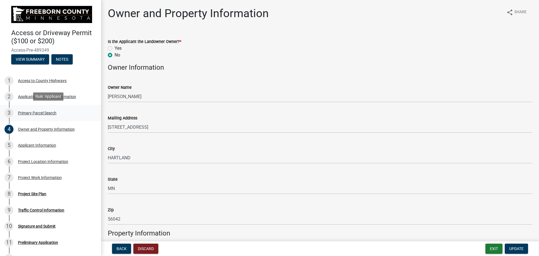
click at [33, 112] on div "Primary Parcel Search" at bounding box center [37, 113] width 38 height 4
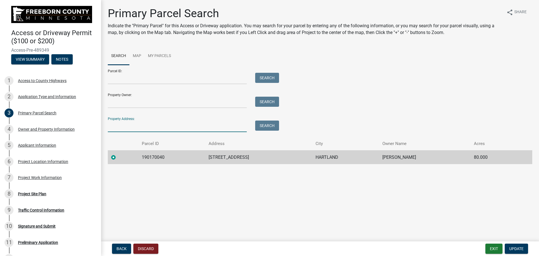
click at [129, 125] on input "Property Address:" at bounding box center [177, 126] width 139 height 12
type input "685th"
click at [267, 126] on button "Search" at bounding box center [267, 125] width 24 height 10
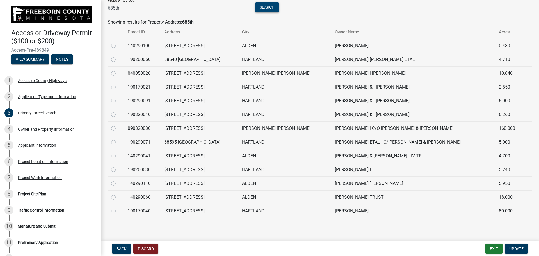
scroll to position [119, 0]
click at [118, 97] on label at bounding box center [118, 97] width 0 height 0
click at [118, 100] on input "radio" at bounding box center [120, 99] width 4 height 4
radio input "true"
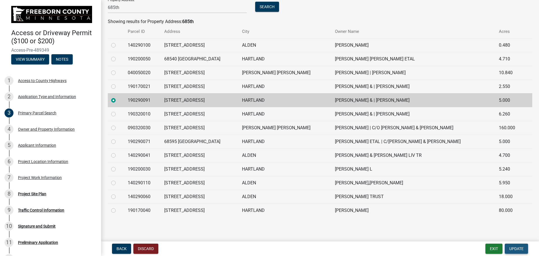
click at [514, 246] on span "Update" at bounding box center [516, 248] width 14 height 4
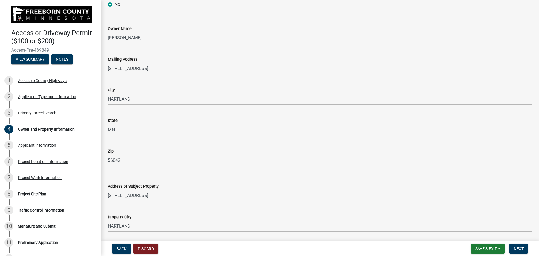
scroll to position [56, 0]
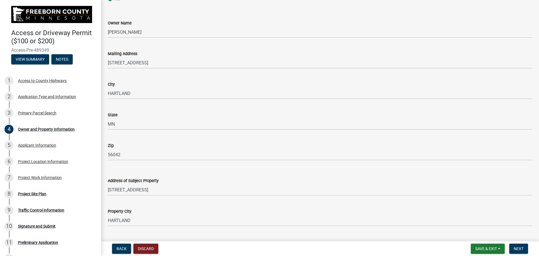
click at [519, 254] on nav "Back Discard Save & Exit Save Save & Exit Next" at bounding box center [320, 248] width 438 height 15
click at [518, 248] on span "Next" at bounding box center [518, 248] width 10 height 4
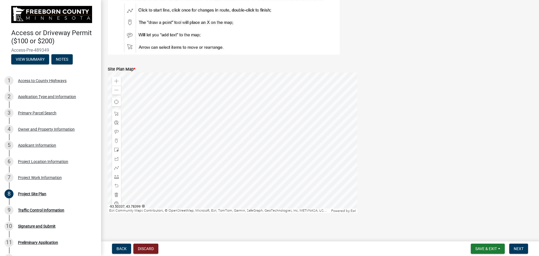
scroll to position [114, 0]
click at [116, 90] on span at bounding box center [116, 89] width 4 height 4
click at [206, 139] on div at bounding box center [232, 142] width 249 height 140
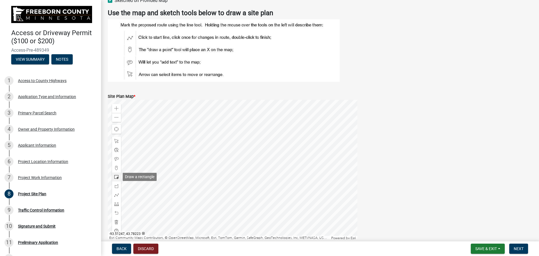
click at [115, 176] on span at bounding box center [116, 176] width 4 height 4
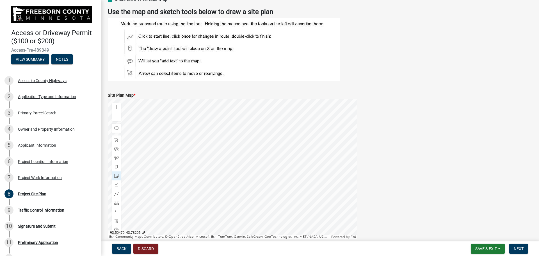
click at [222, 175] on div at bounding box center [232, 168] width 249 height 140
click at [522, 247] on span "Next" at bounding box center [518, 248] width 10 height 4
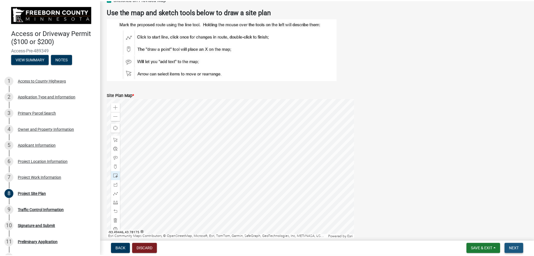
scroll to position [0, 0]
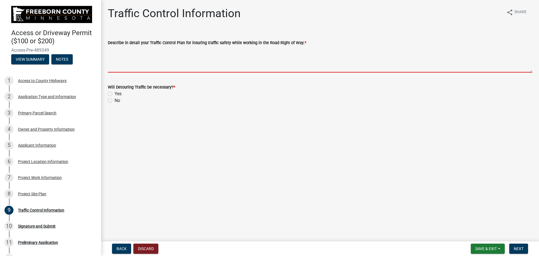
click at [129, 68] on textarea "Describe in detail your Traffic Control Plan for insuring traffic safety while …" at bounding box center [320, 59] width 424 height 26
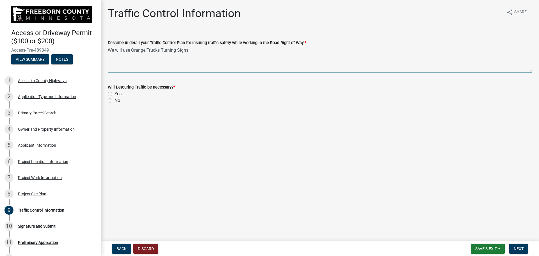
type textarea "We will use Orange Trucks Turning Signs"
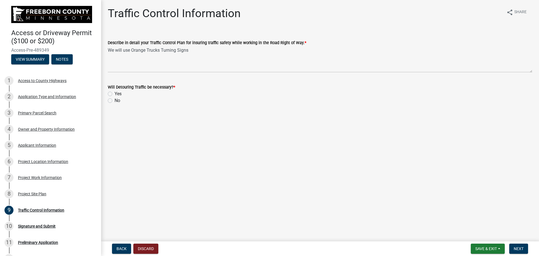
click at [114, 99] on label "No" at bounding box center [117, 100] width 6 height 7
click at [114, 99] on input "No" at bounding box center [116, 99] width 4 height 4
radio input "true"
click at [485, 248] on span "Save & Exit" at bounding box center [486, 248] width 22 height 4
click at [481, 234] on button "Save & Exit" at bounding box center [481, 233] width 45 height 13
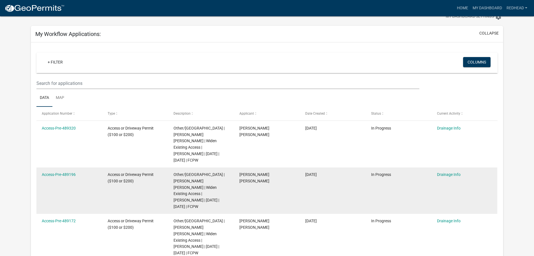
scroll to position [18, 0]
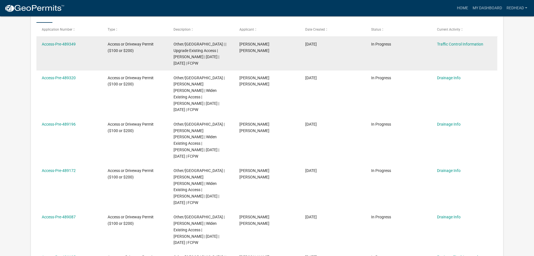
scroll to position [102, 0]
click at [448, 47] on div "Traffic Control Information" at bounding box center [464, 44] width 55 height 6
click at [62, 41] on div "Access-Pre-489349" at bounding box center [69, 44] width 55 height 6
click at [62, 43] on link "Access-Pre-489349" at bounding box center [59, 44] width 34 height 4
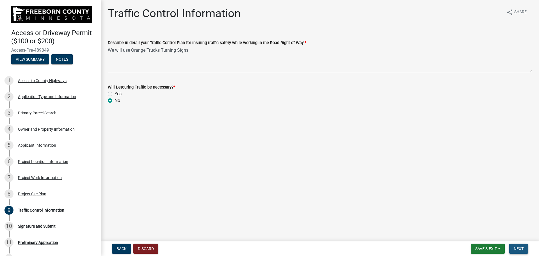
click at [521, 248] on span "Next" at bounding box center [518, 248] width 10 height 4
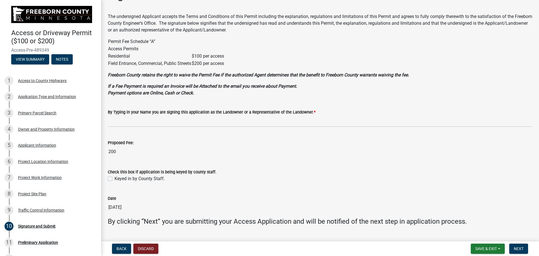
scroll to position [28, 0]
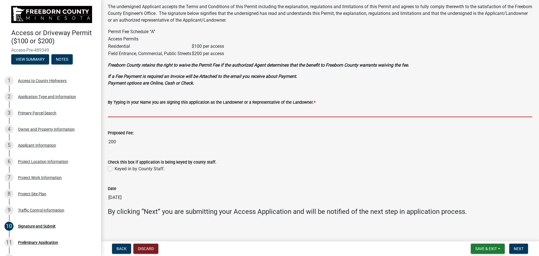
click at [129, 111] on input "By Typing in your Name you are signing this application as the Landowner or a R…" at bounding box center [320, 111] width 424 height 12
type input "Joshua M Redhead"
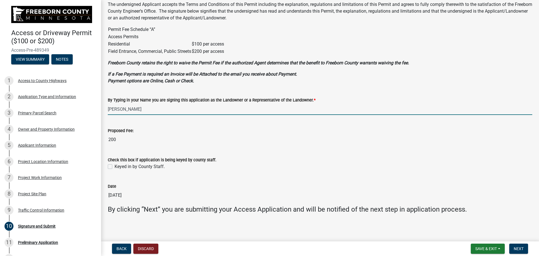
scroll to position [31, 0]
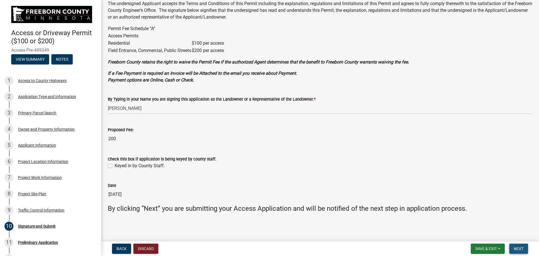
click at [519, 248] on span "Next" at bounding box center [518, 248] width 10 height 4
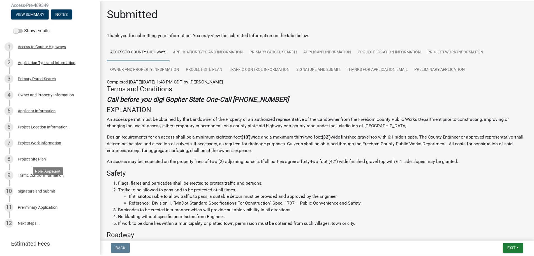
scroll to position [49, 0]
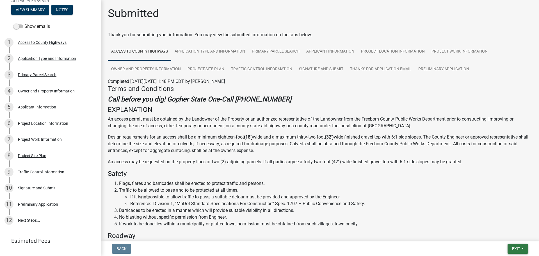
click at [515, 247] on span "Exit" at bounding box center [516, 248] width 8 height 4
click at [501, 231] on button "Save & Exit" at bounding box center [505, 233] width 45 height 13
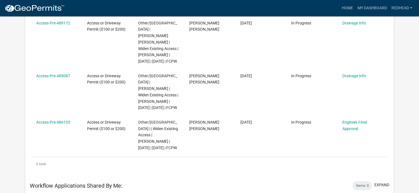
scroll to position [289, 0]
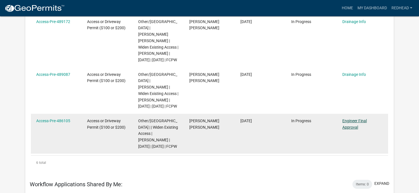
click at [351, 118] on link "Engineer Final Approval" at bounding box center [354, 123] width 24 height 11
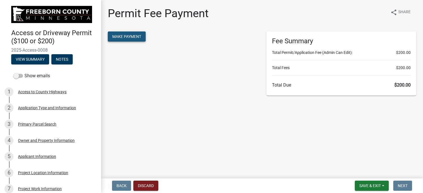
click at [130, 37] on span "Make Payment" at bounding box center [126, 36] width 29 height 4
click at [130, 36] on span "Make Payment" at bounding box center [126, 36] width 29 height 4
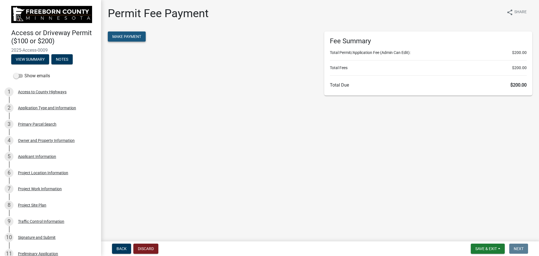
click at [119, 38] on span "Make Payment" at bounding box center [126, 36] width 29 height 4
click at [123, 36] on span "Make Payment" at bounding box center [126, 36] width 29 height 4
click at [443, 133] on main "Permit Fee Payment share Share Make Payment Fee Summary Total Permit/Applicatio…" at bounding box center [320, 119] width 438 height 239
click at [135, 36] on span "Make Payment" at bounding box center [126, 36] width 29 height 4
click at [128, 38] on span "Make Payment" at bounding box center [126, 36] width 29 height 4
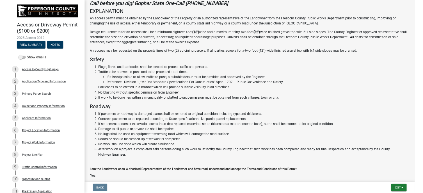
scroll to position [78, 0]
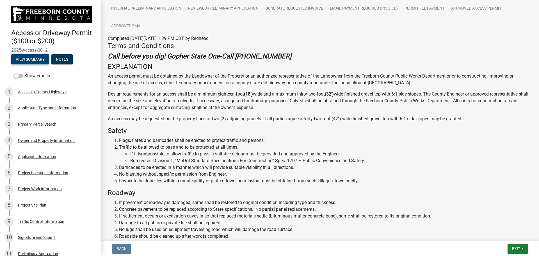
click at [29, 57] on button "View Summary" at bounding box center [30, 59] width 38 height 10
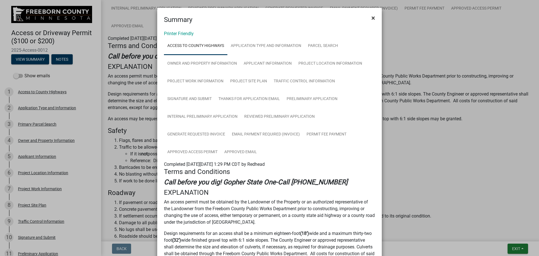
click at [371, 18] on span "×" at bounding box center [373, 18] width 4 height 8
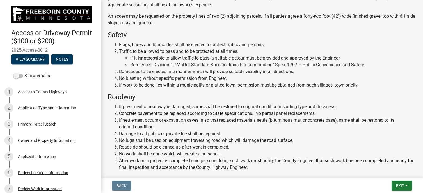
scroll to position [270, 0]
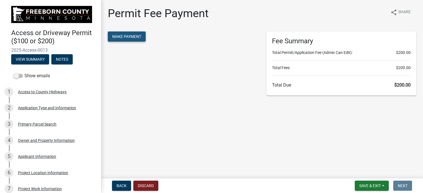
click at [129, 39] on span "Make Payment" at bounding box center [126, 36] width 29 height 4
